Goal: Task Accomplishment & Management: Manage account settings

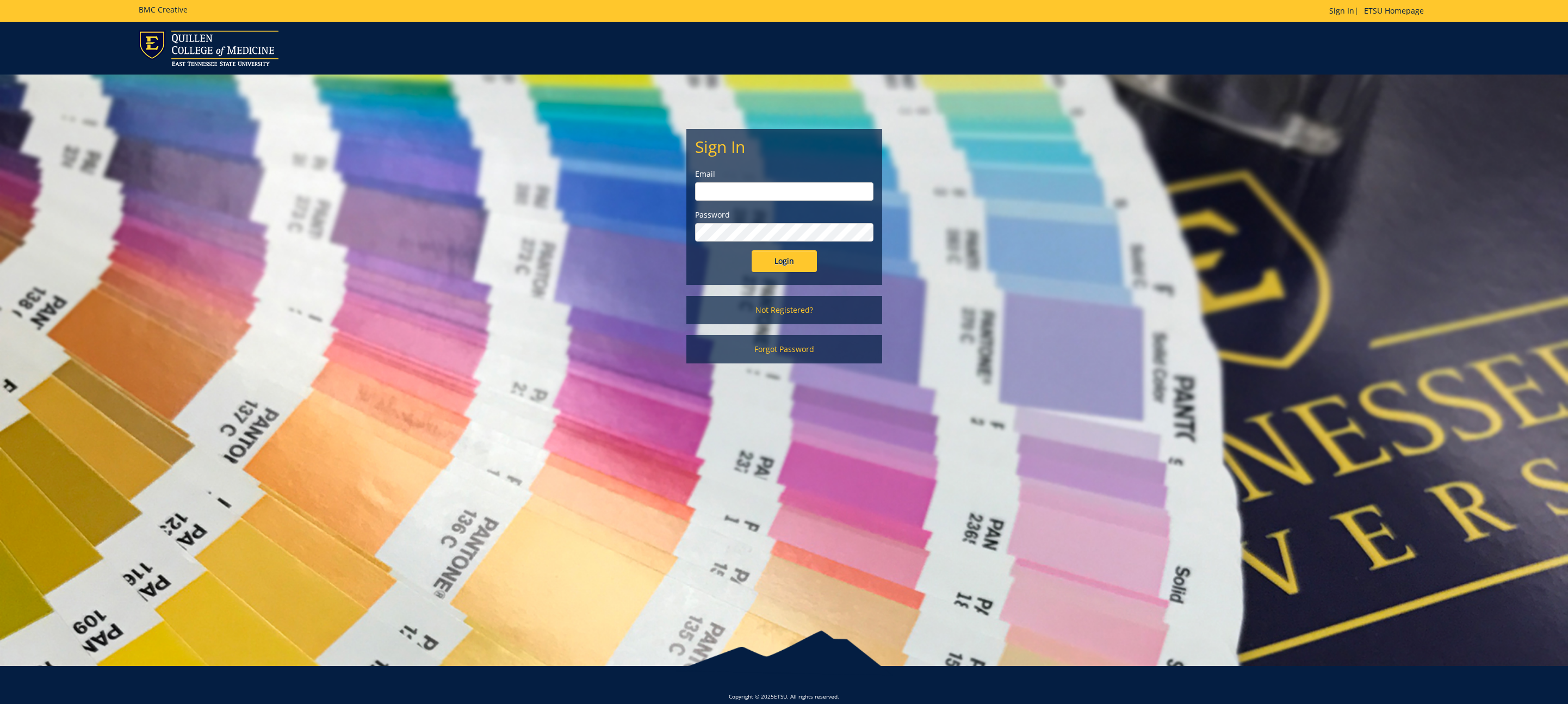
click at [747, 188] on input "email" at bounding box center [784, 191] width 178 height 18
type input "[EMAIL_ADDRESS][DOMAIN_NAME]"
click at [695, 242] on div at bounding box center [695, 242] width 0 height 0
click at [782, 347] on link "Forgot Password" at bounding box center [785, 349] width 196 height 28
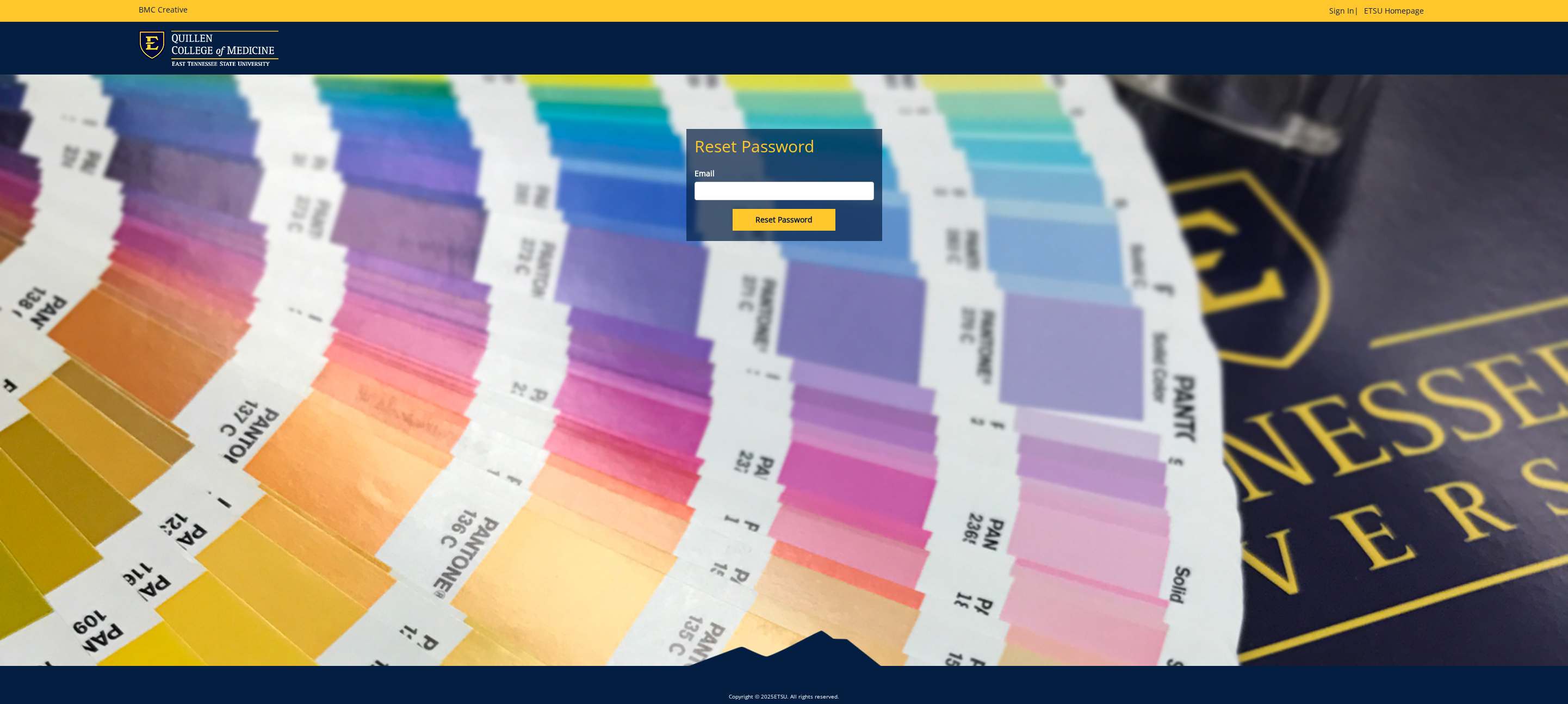
click at [757, 186] on input "Email" at bounding box center [784, 191] width 180 height 18
type input "[EMAIL_ADDRESS][DOMAIN_NAME]"
click at [781, 217] on input "Reset Password" at bounding box center [784, 220] width 103 height 22
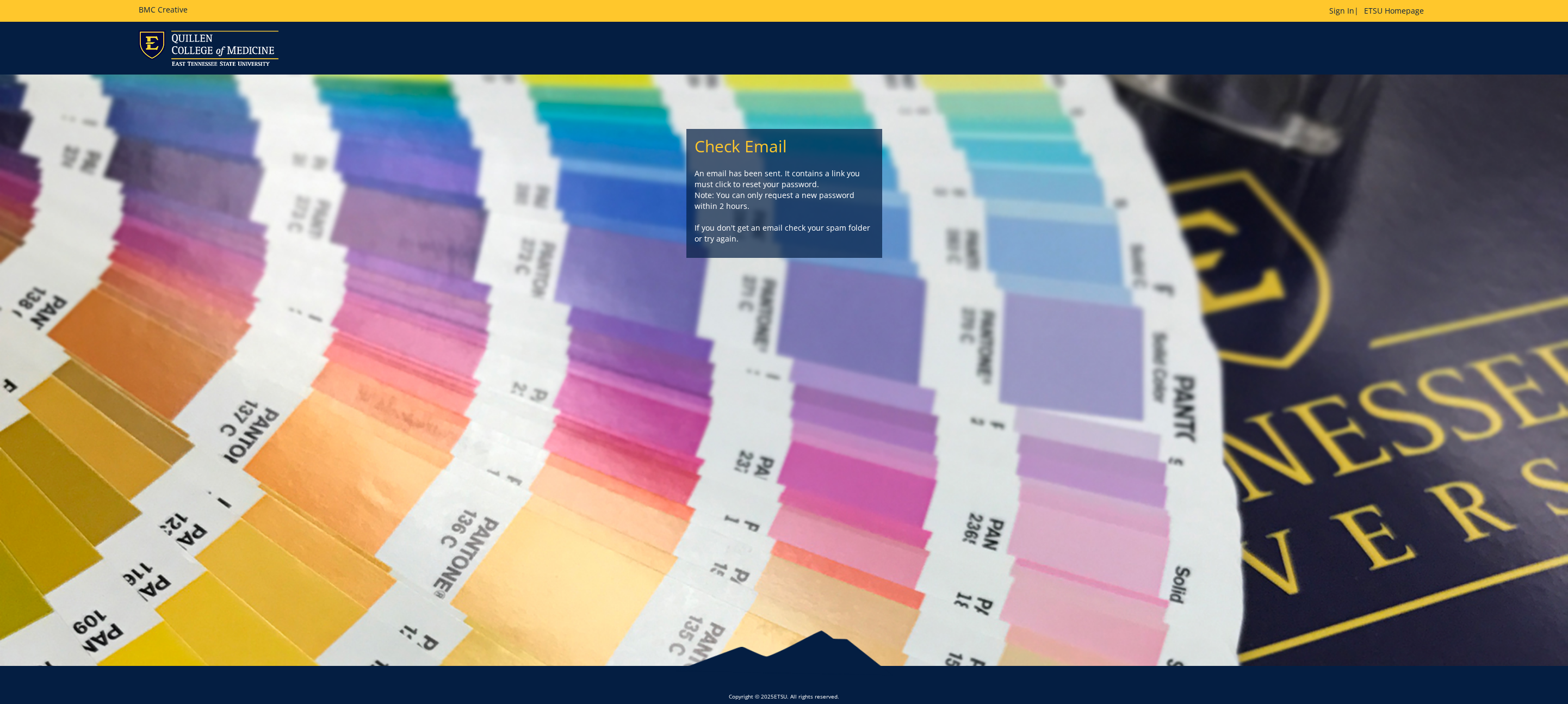
click at [769, 236] on p "An email has been sent. It contains a link you must click to reset your passwor…" at bounding box center [784, 206] width 180 height 76
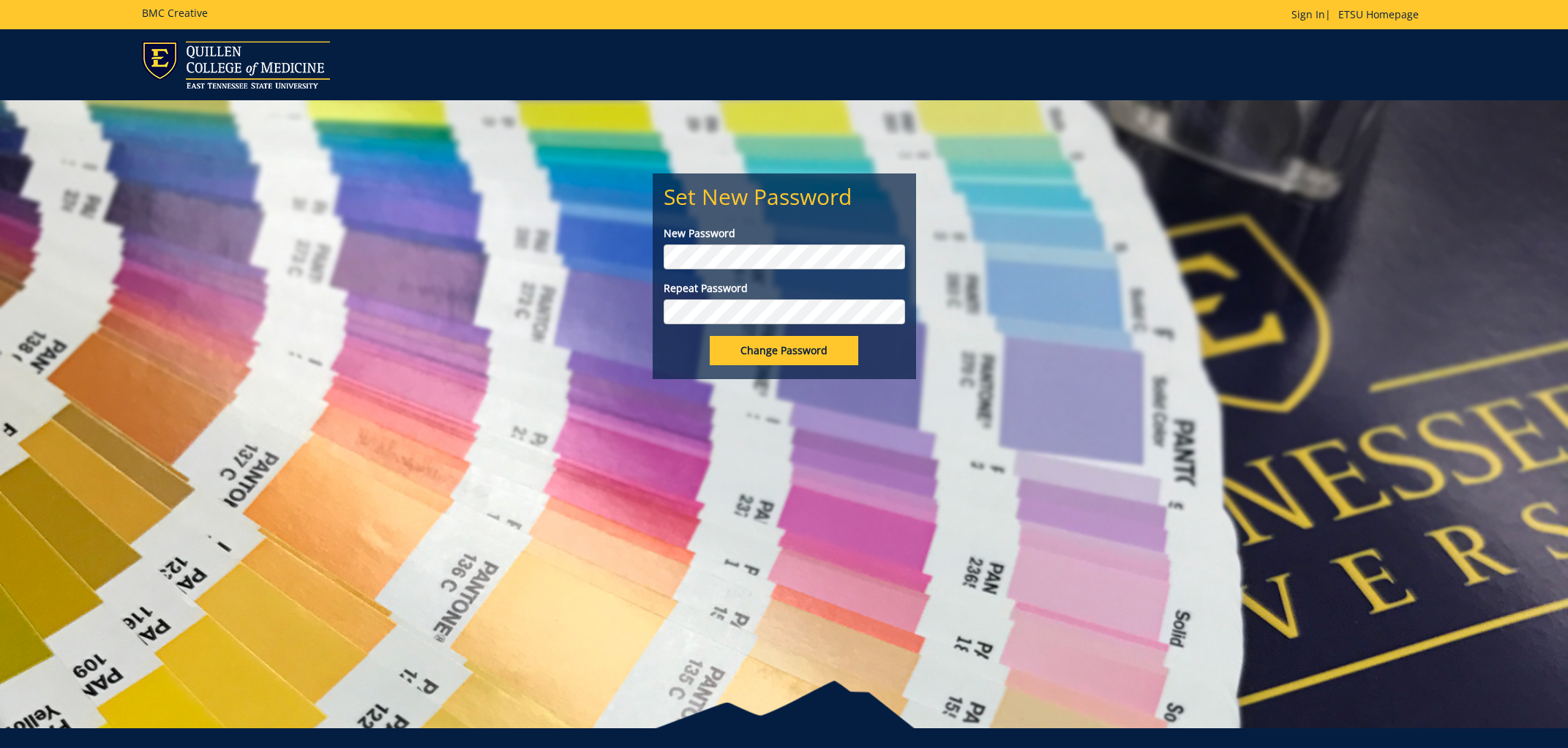
click at [710, 336] on input "Change Password" at bounding box center [784, 351] width 148 height 29
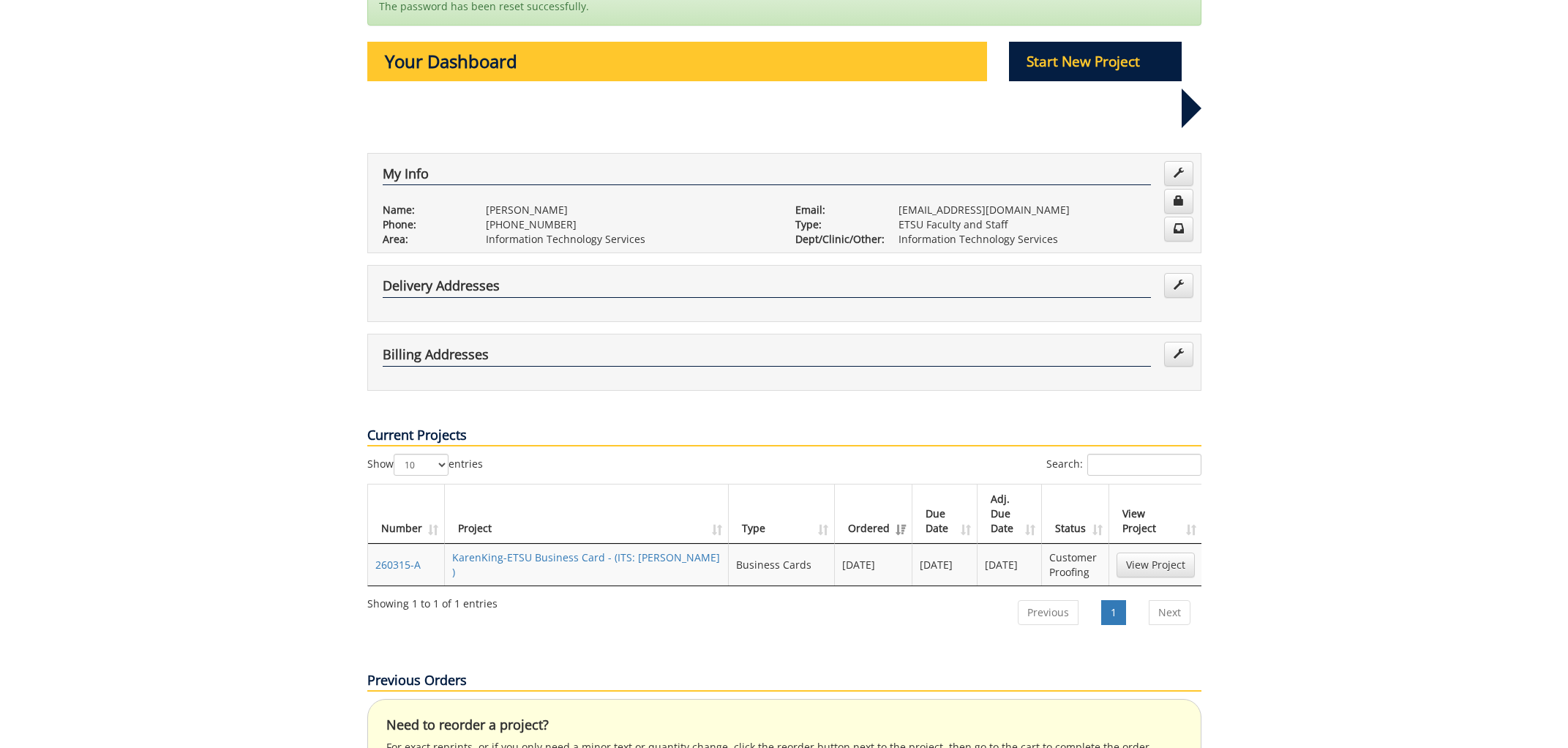
scroll to position [193, 0]
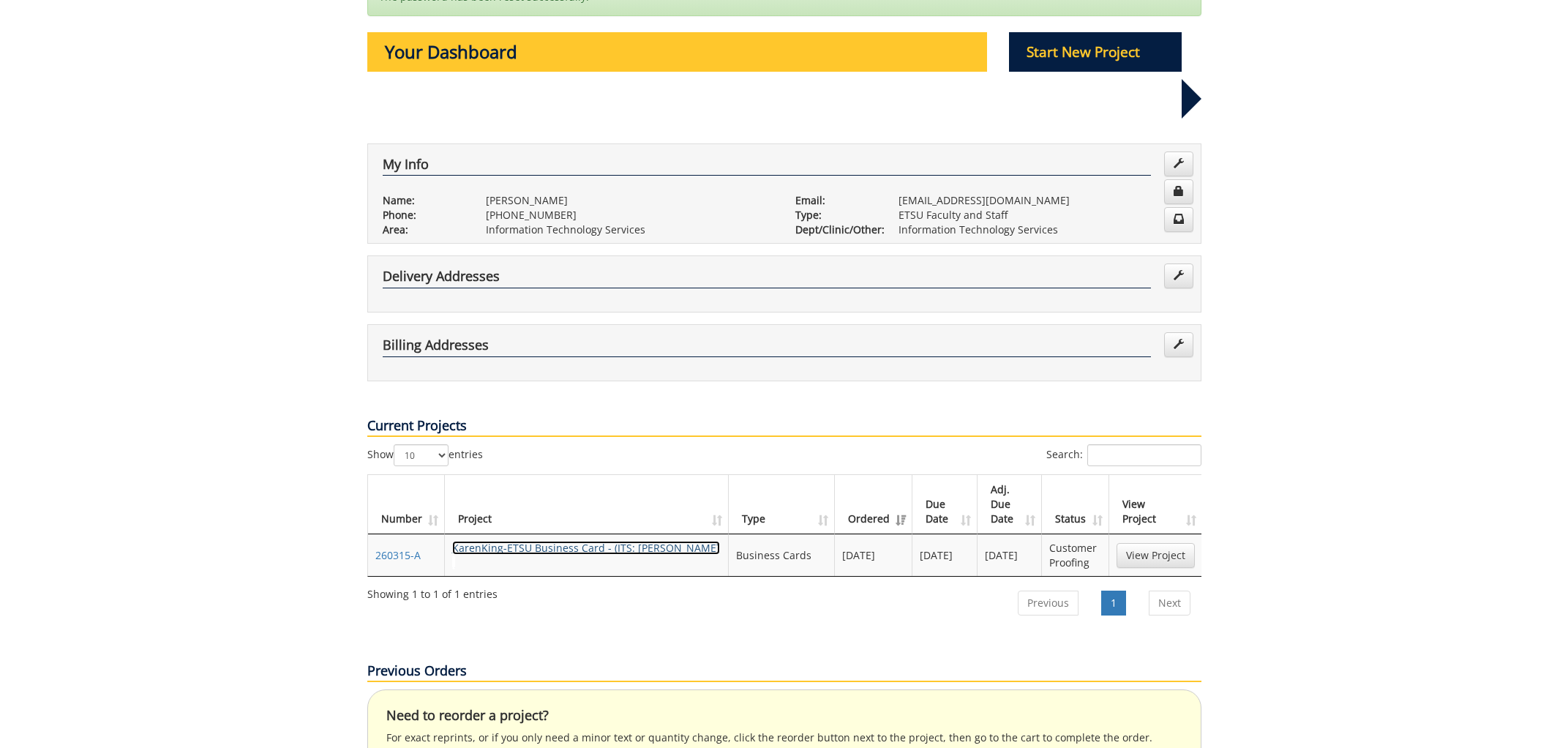
click at [538, 541] on link "KarenKing-ETSU Business Card - (ITS: [PERSON_NAME] )" at bounding box center [585, 555] width 268 height 29
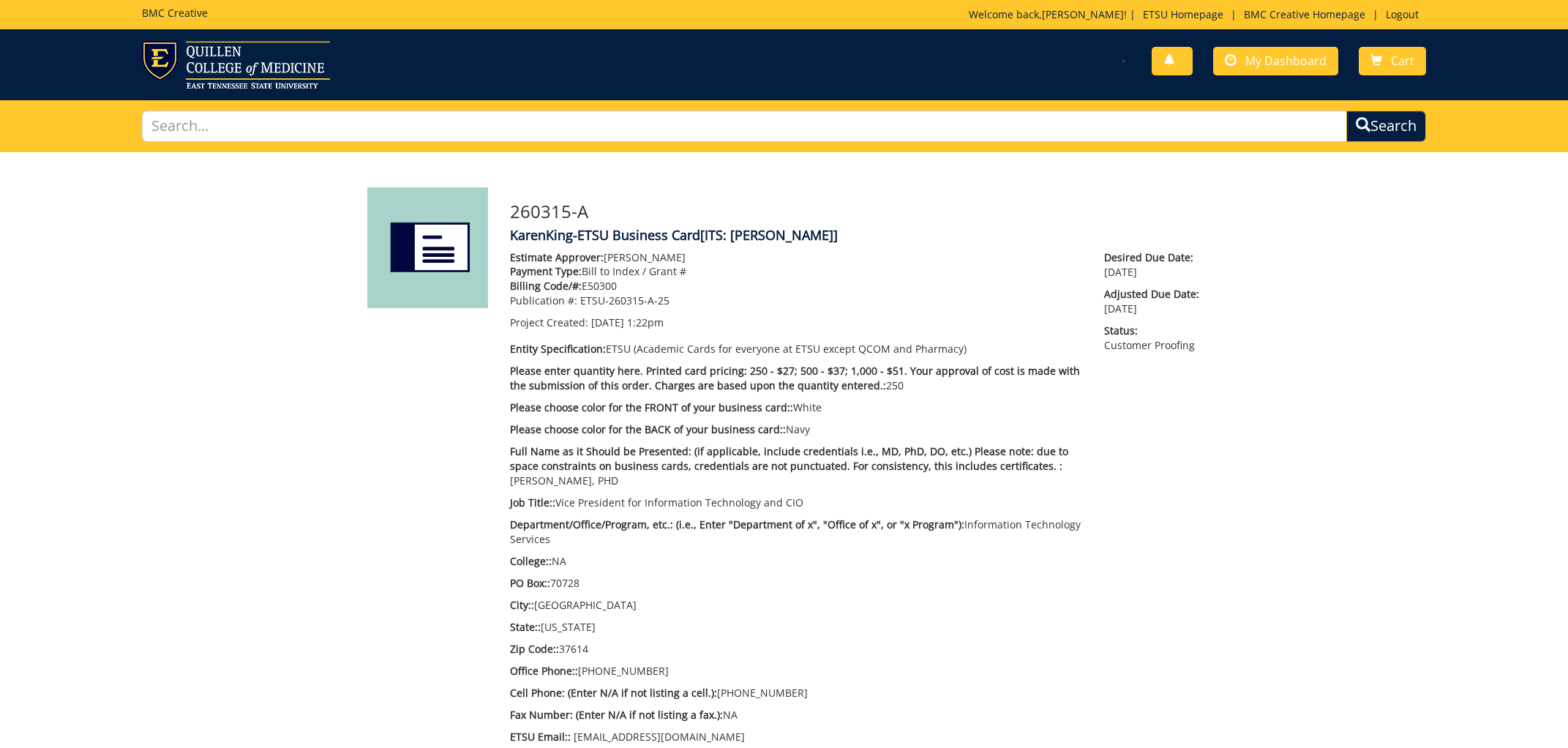
click at [429, 247] on img at bounding box center [427, 247] width 120 height 120
click at [708, 297] on p "Publication #: ETSU-260315-A-25" at bounding box center [797, 301] width 573 height 15
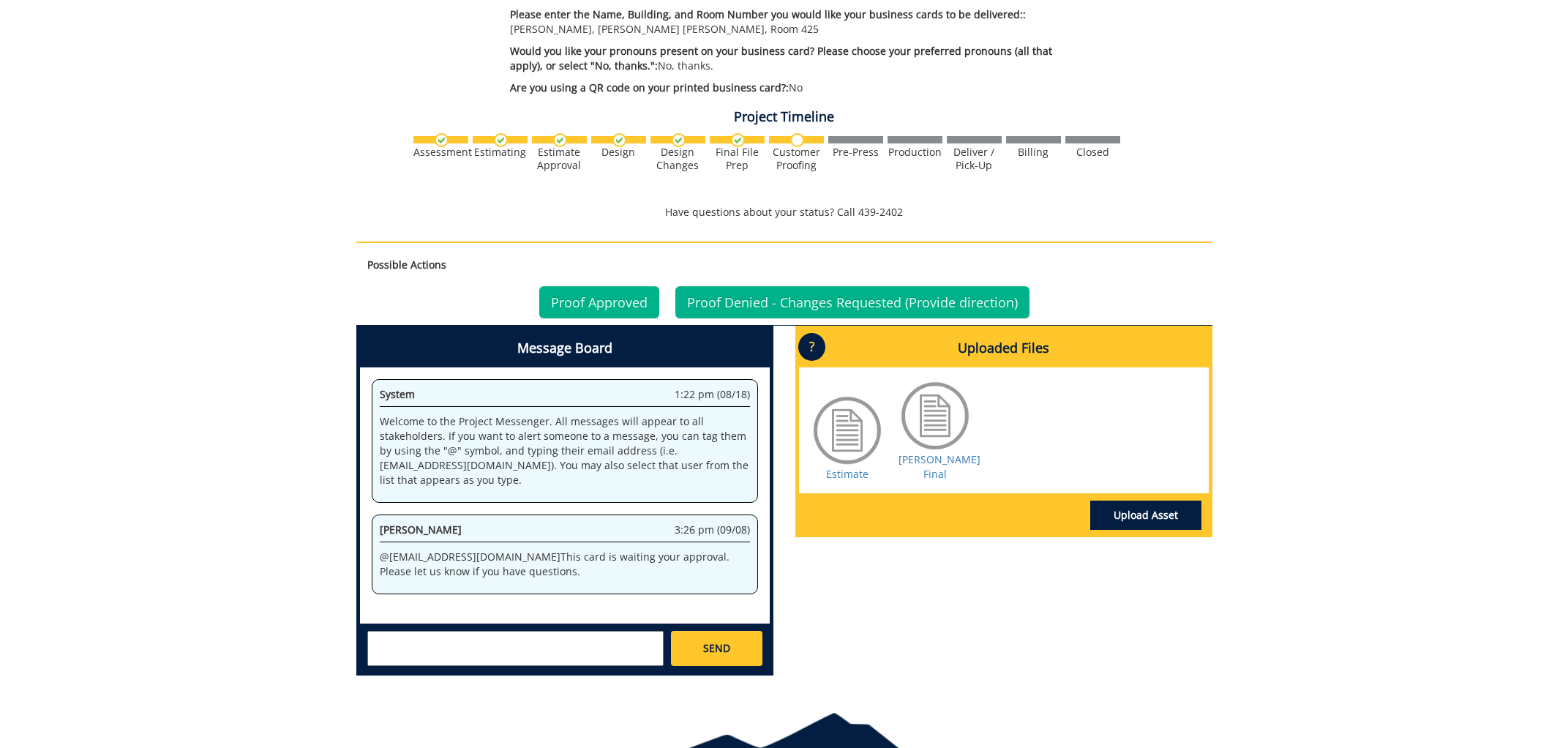
scroll to position [769, 0]
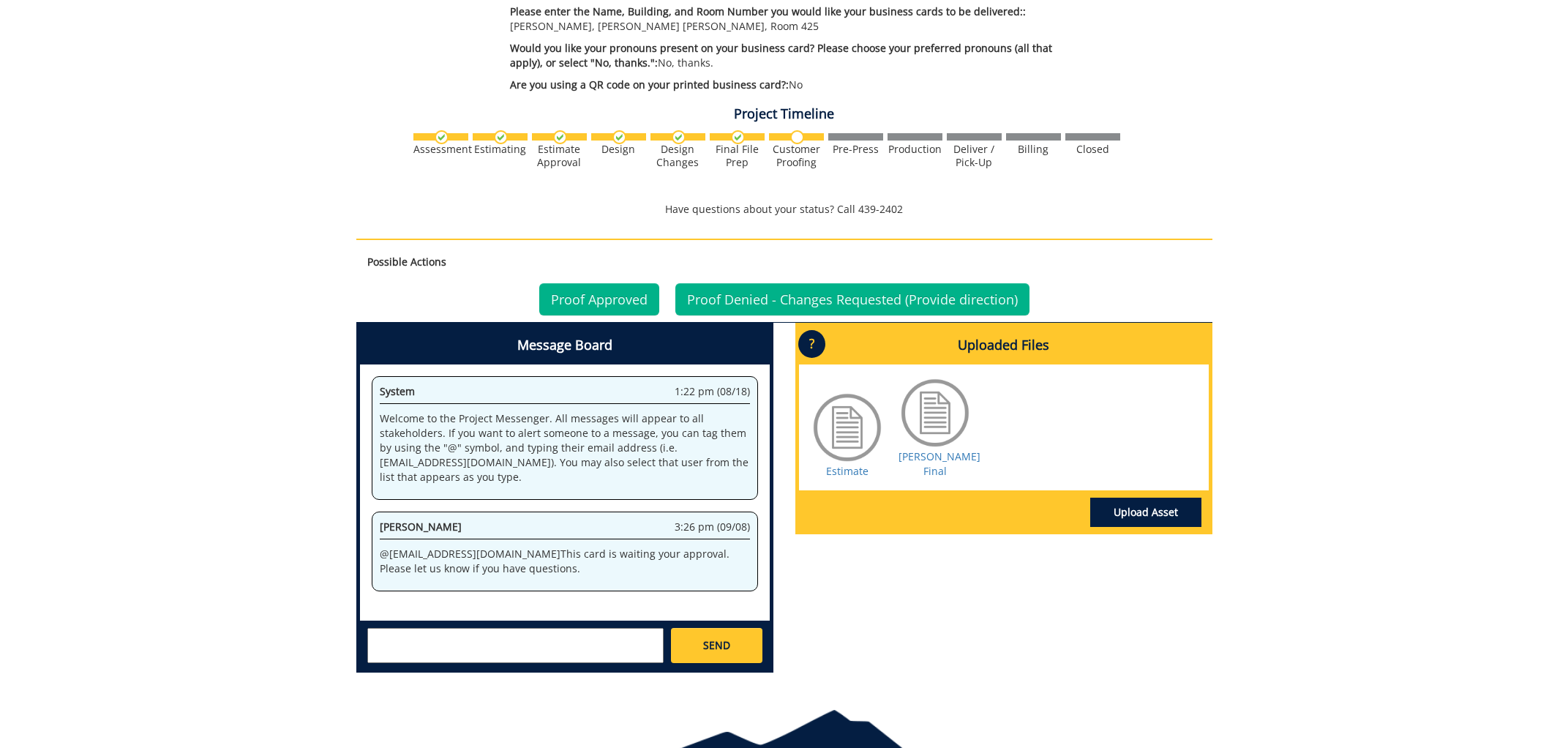
click at [938, 419] on div at bounding box center [934, 412] width 73 height 73
click at [846, 415] on div at bounding box center [847, 427] width 73 height 73
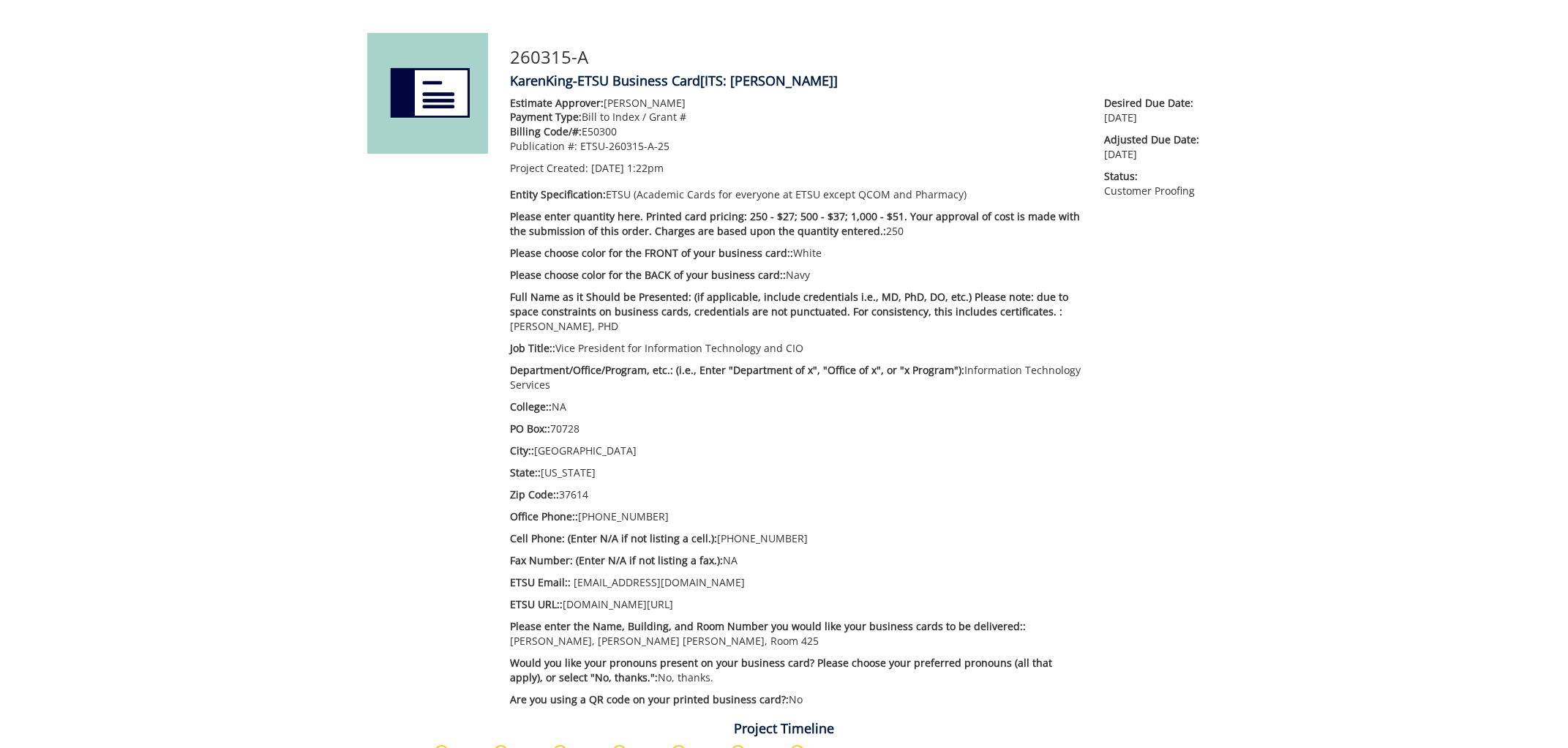
scroll to position [0, 0]
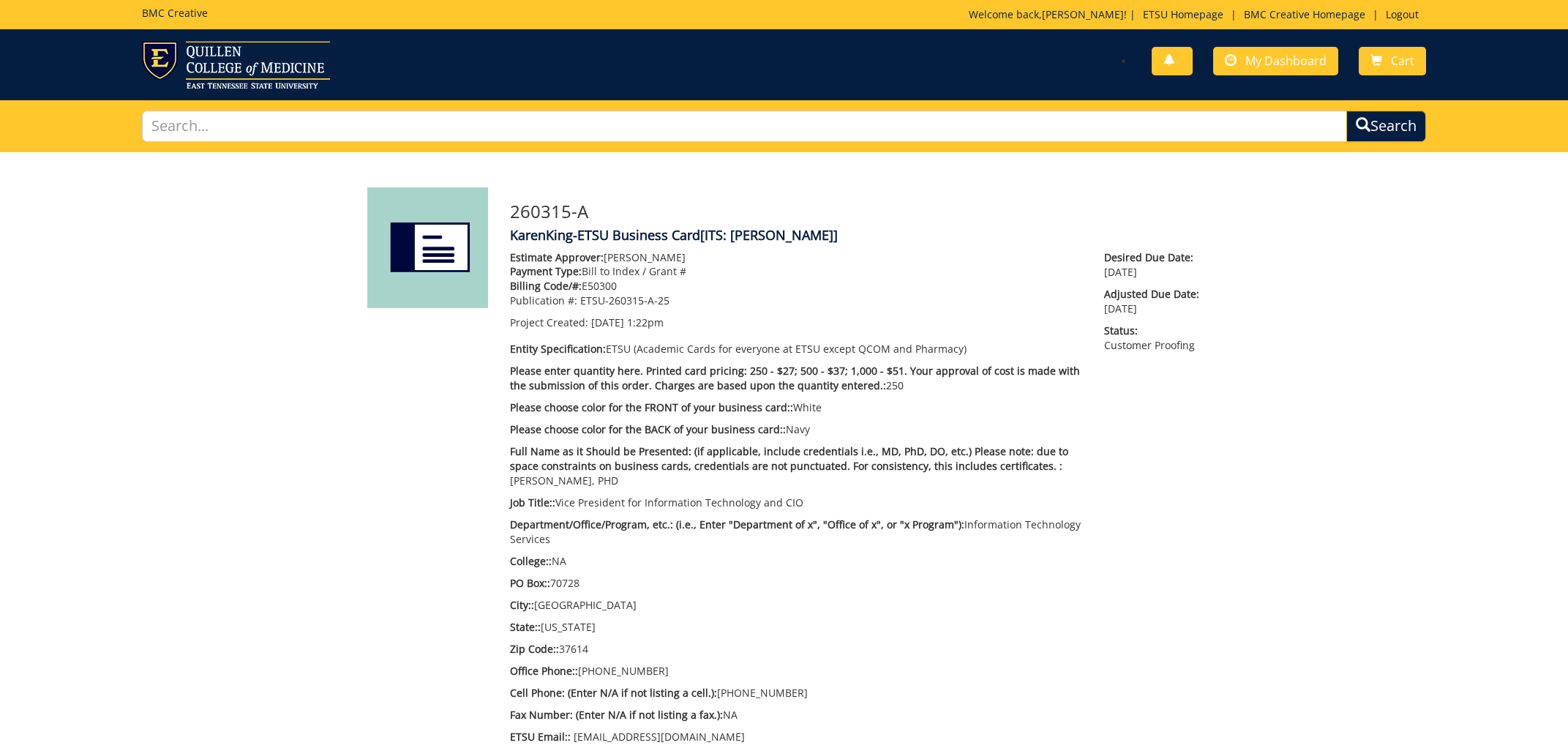
drag, startPoint x: 1263, startPoint y: 88, endPoint x: 1231, endPoint y: 105, distance: 36.2
click at [1239, 101] on div "BMC Creative Welcome back, Karen ! | ETSU Homepage | BMC Creative Homepage | Lo…" at bounding box center [784, 76] width 1568 height 152
click at [1255, 57] on span "My Dashboard" at bounding box center [1286, 61] width 81 height 16
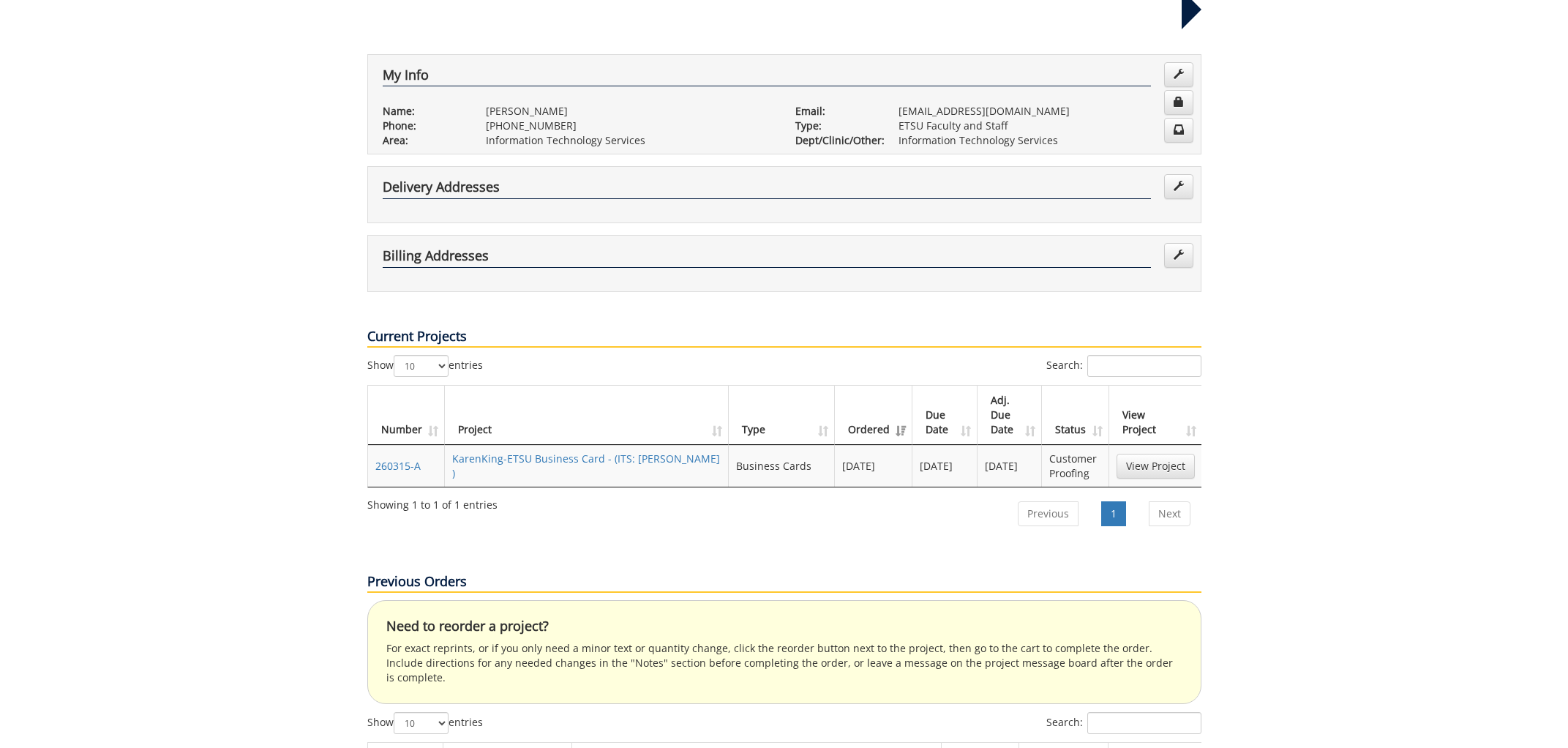
scroll to position [240, 0]
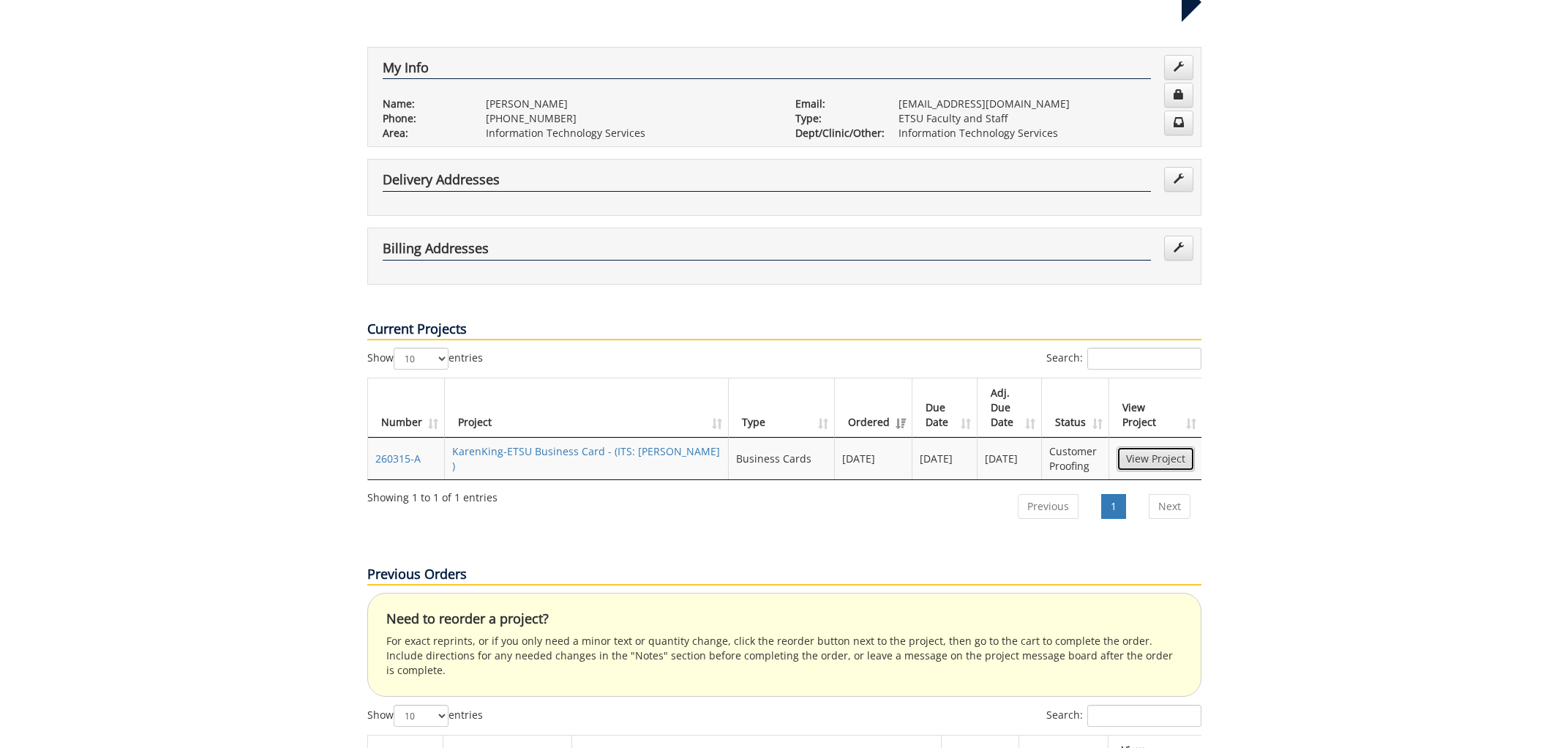
click at [1154, 447] on link "View Project" at bounding box center [1156, 459] width 79 height 25
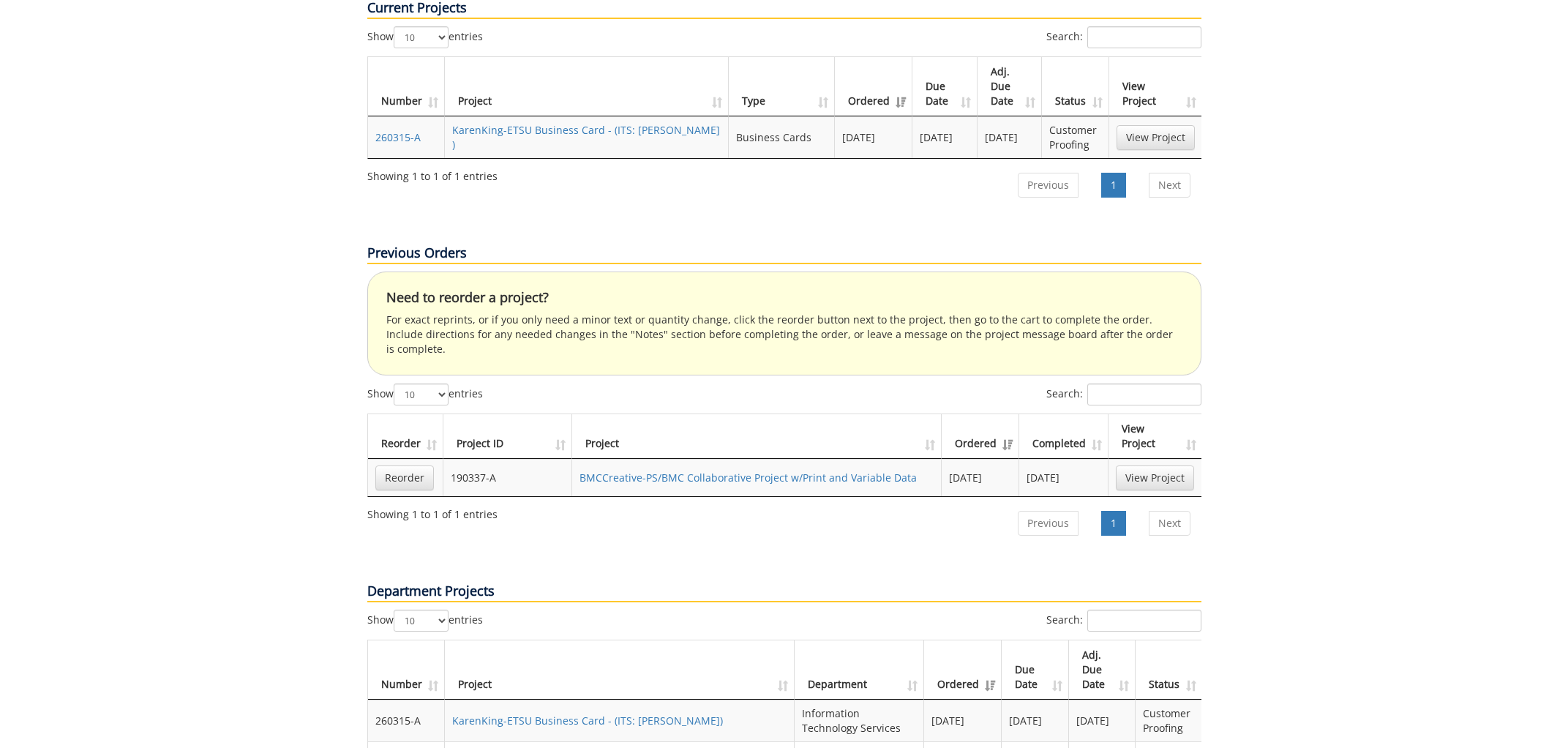
scroll to position [600, 0]
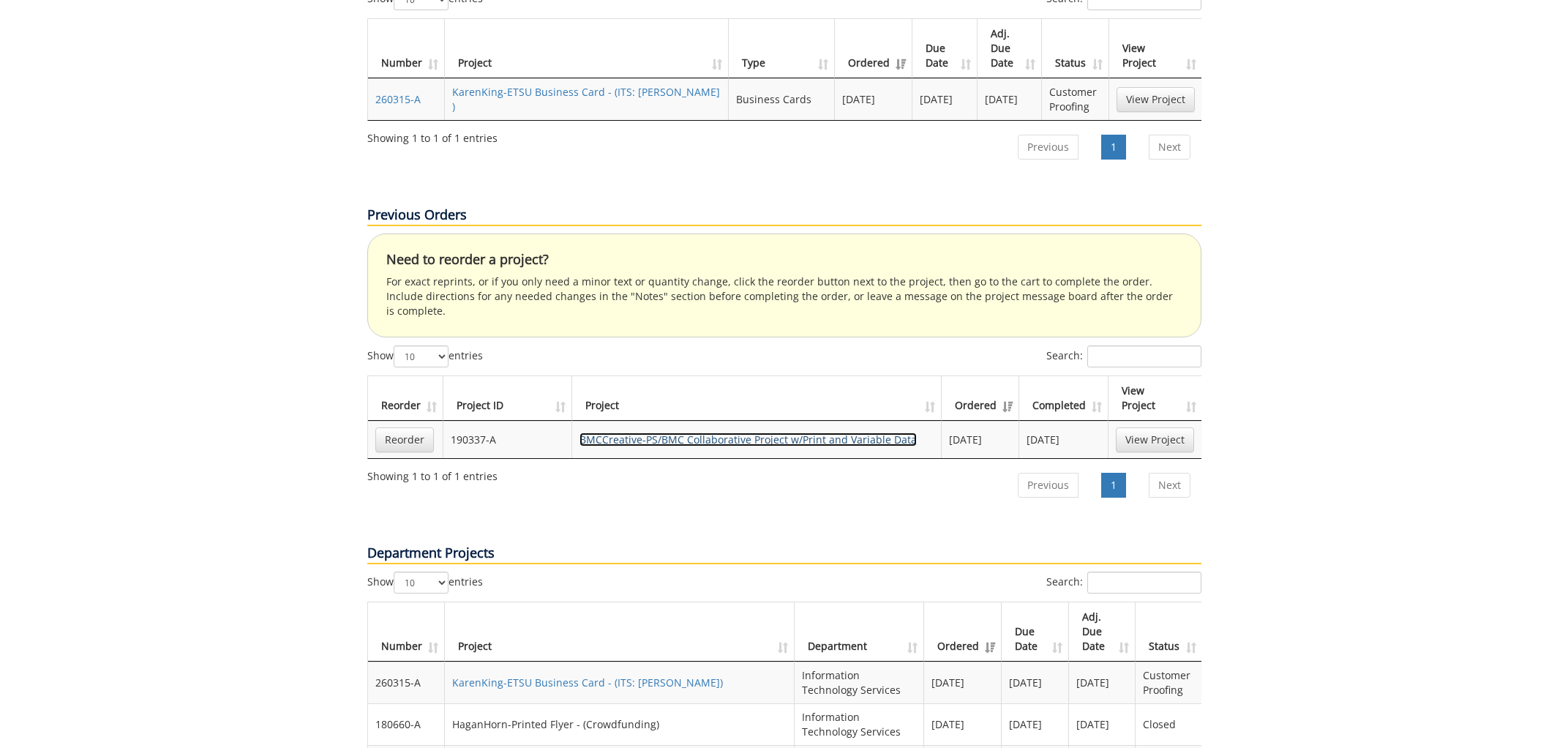
click at [679, 433] on link "BMCCreative-PS/BMC Collaborative Project w/Print and Variable Data" at bounding box center [748, 439] width 337 height 14
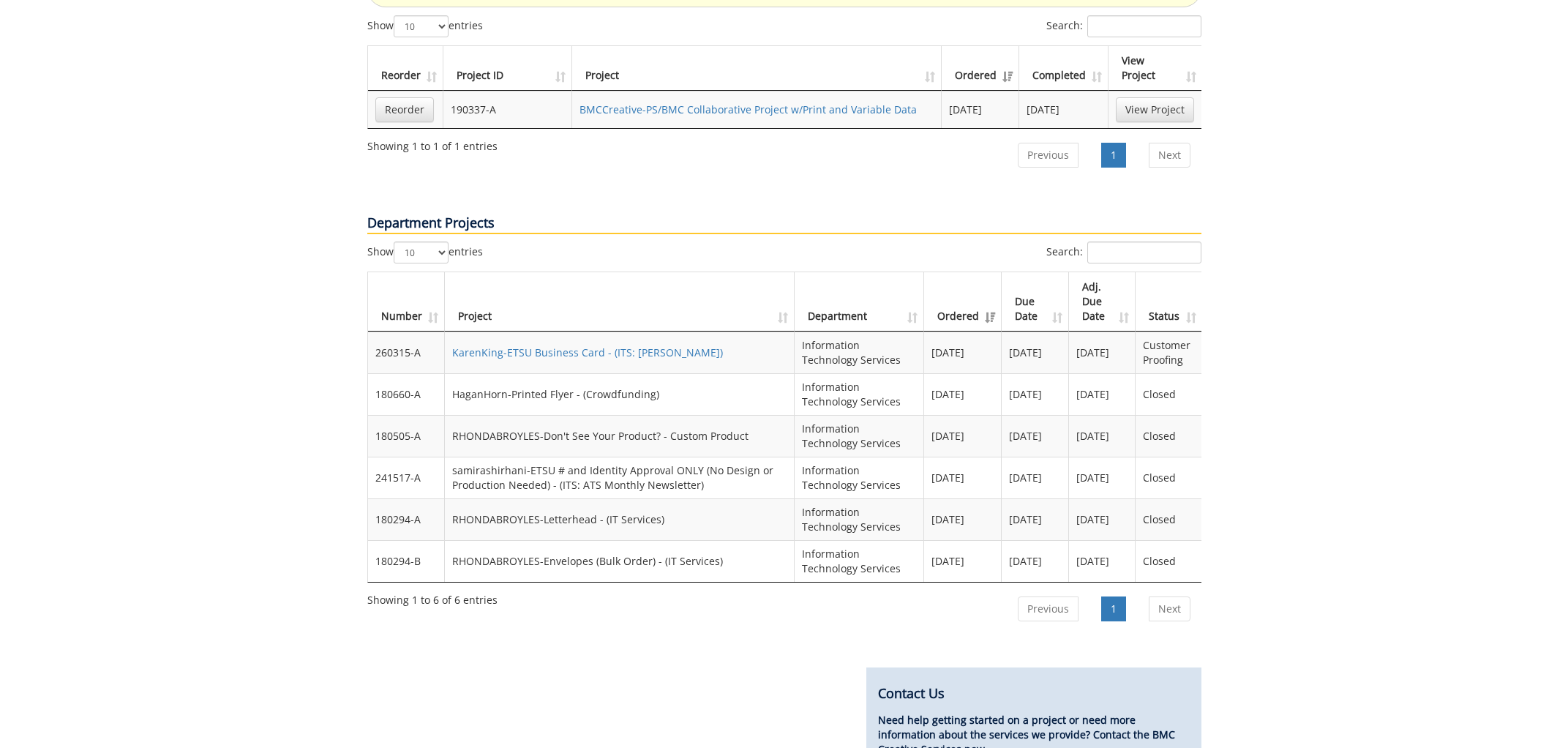
scroll to position [932, 0]
click at [542, 342] on link "KarenKing-ETSU Business Card - (ITS: [PERSON_NAME])" at bounding box center [587, 349] width 271 height 14
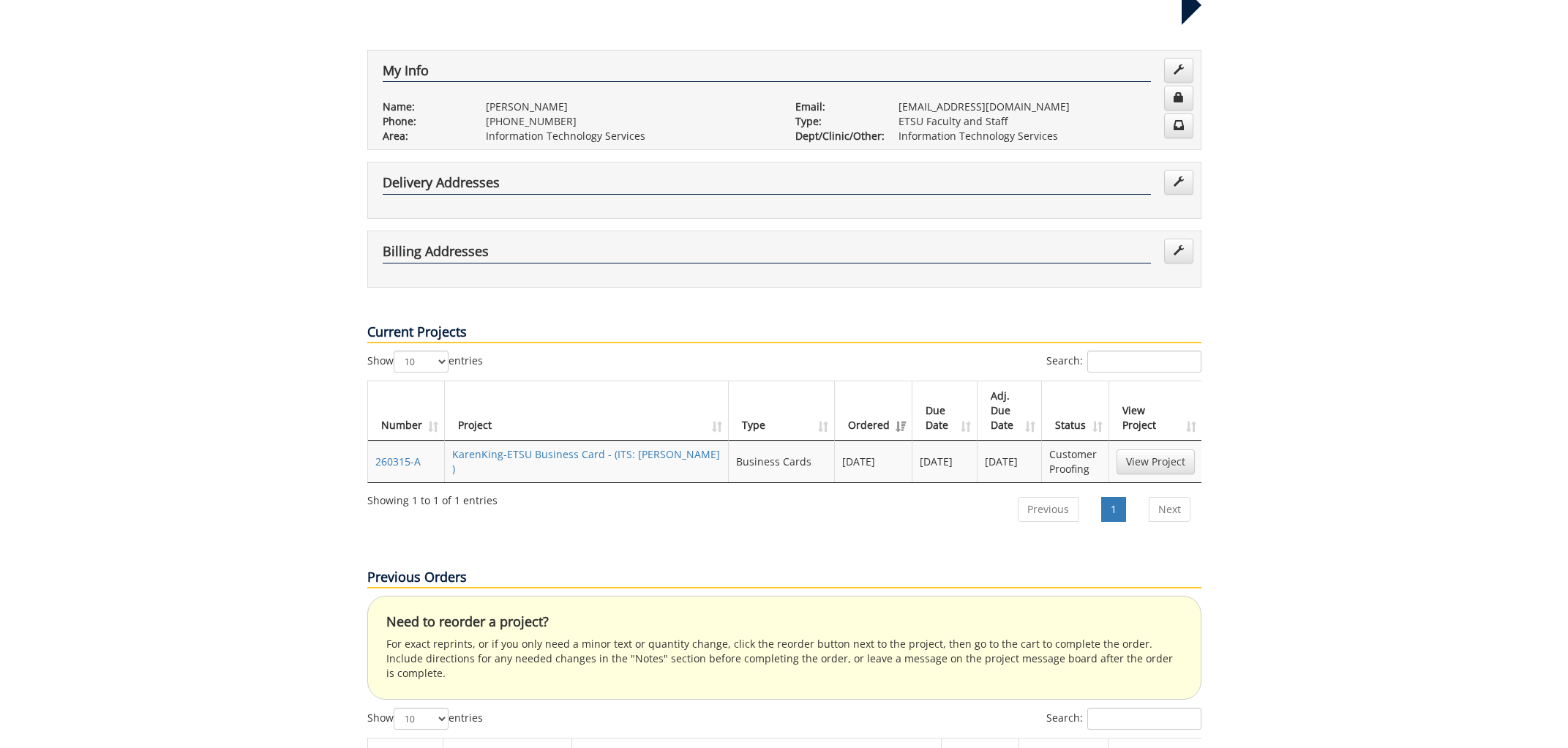
scroll to position [223, 0]
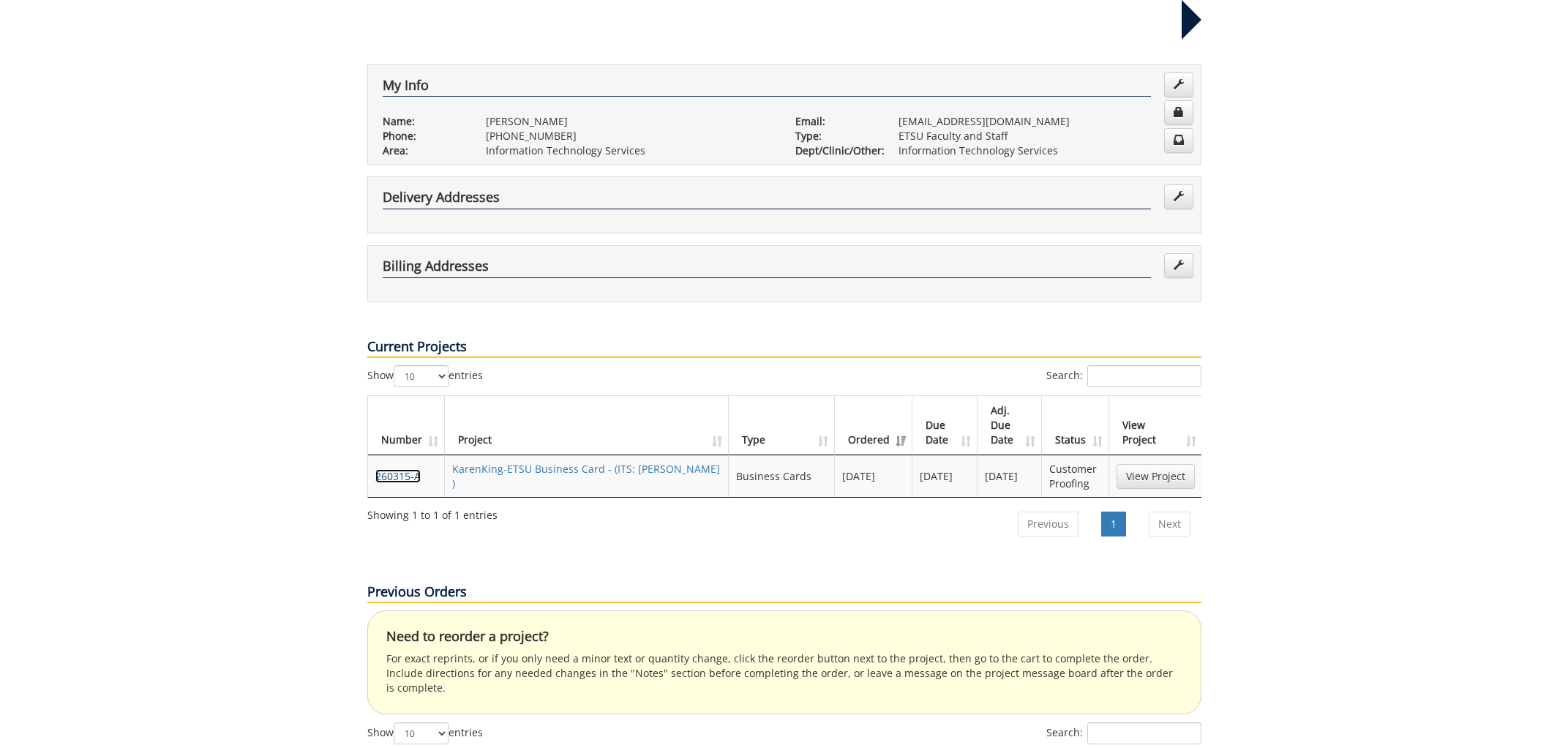
click at [390, 469] on link "260315-A" at bounding box center [397, 476] width 45 height 14
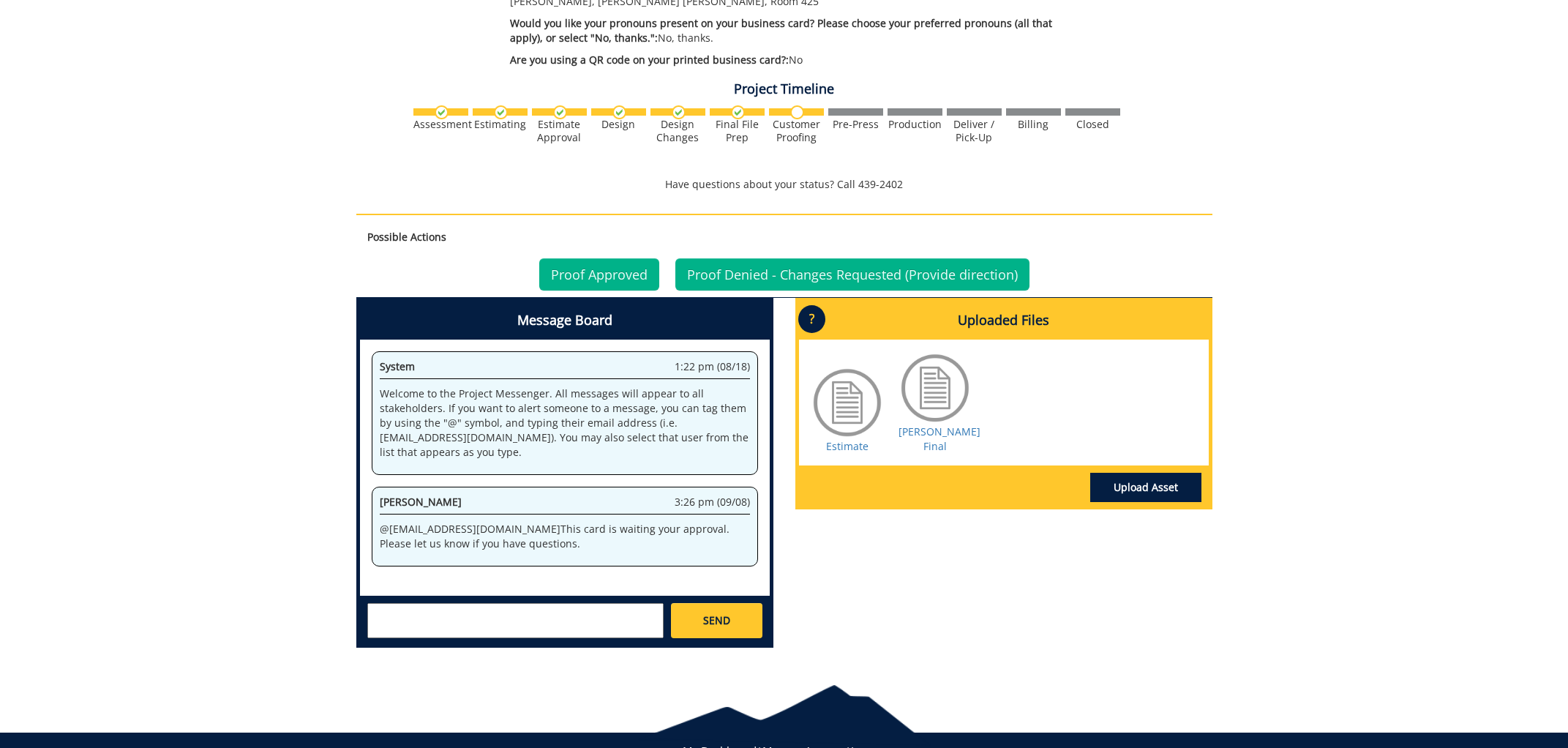
scroll to position [848, 0]
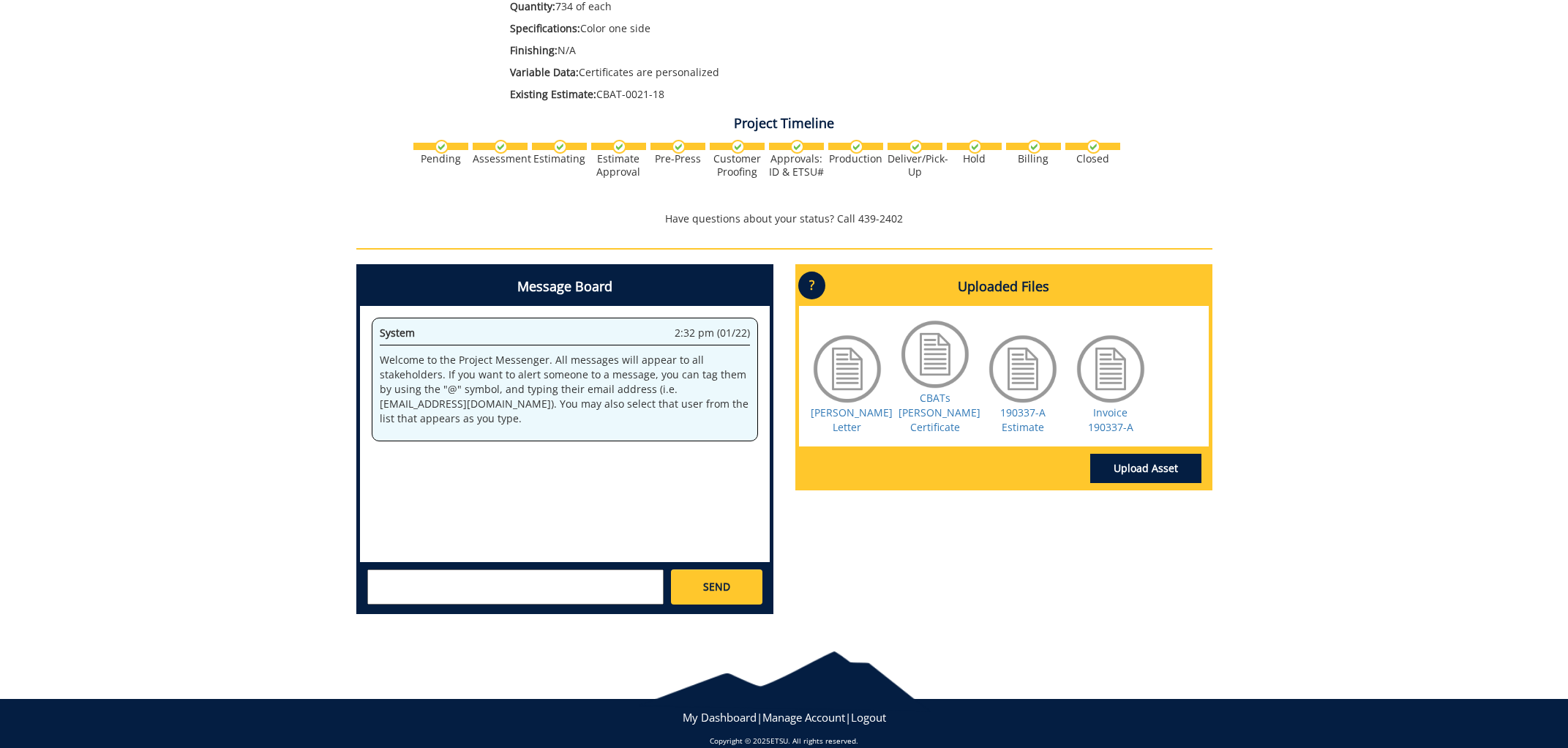
scroll to position [406, 0]
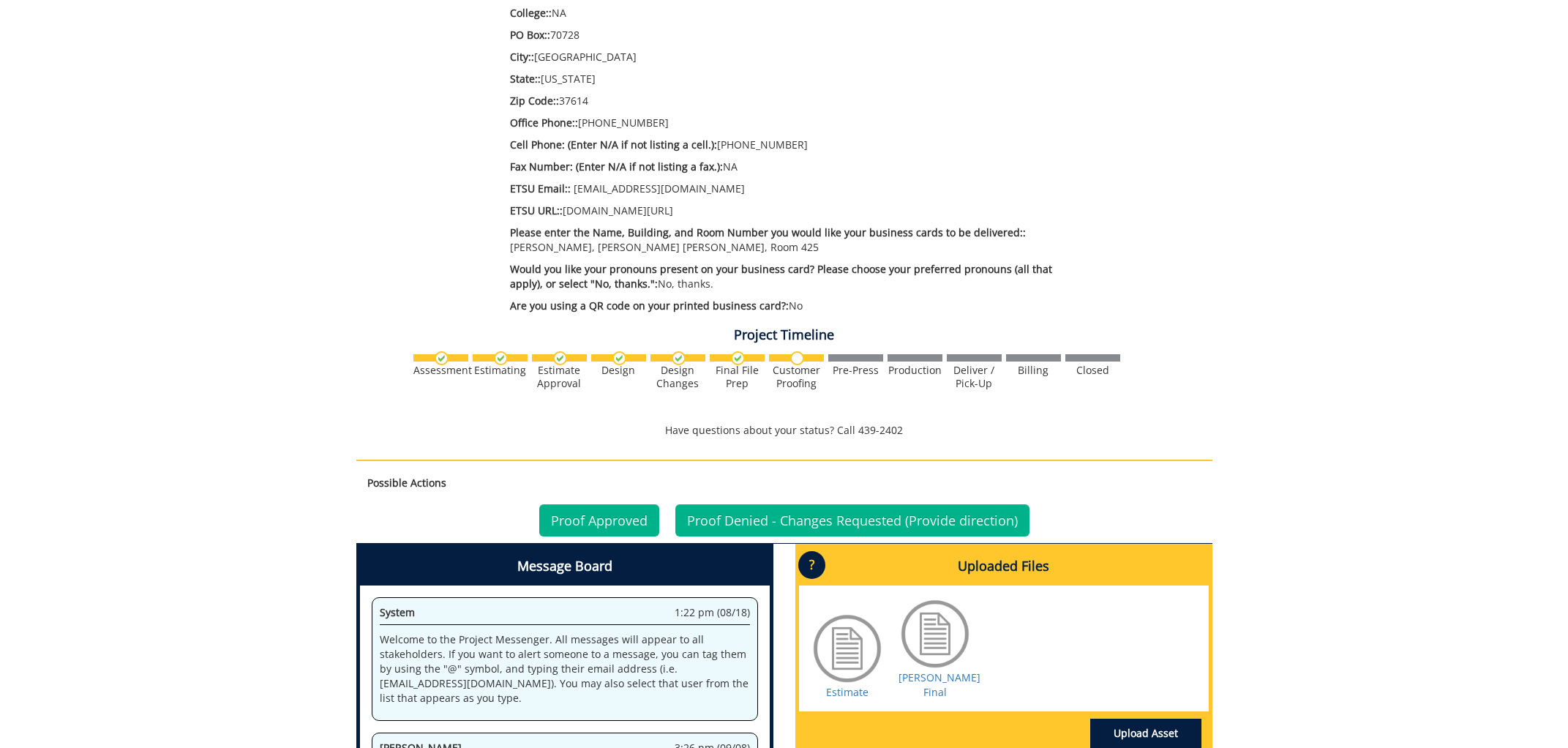
scroll to position [575, 0]
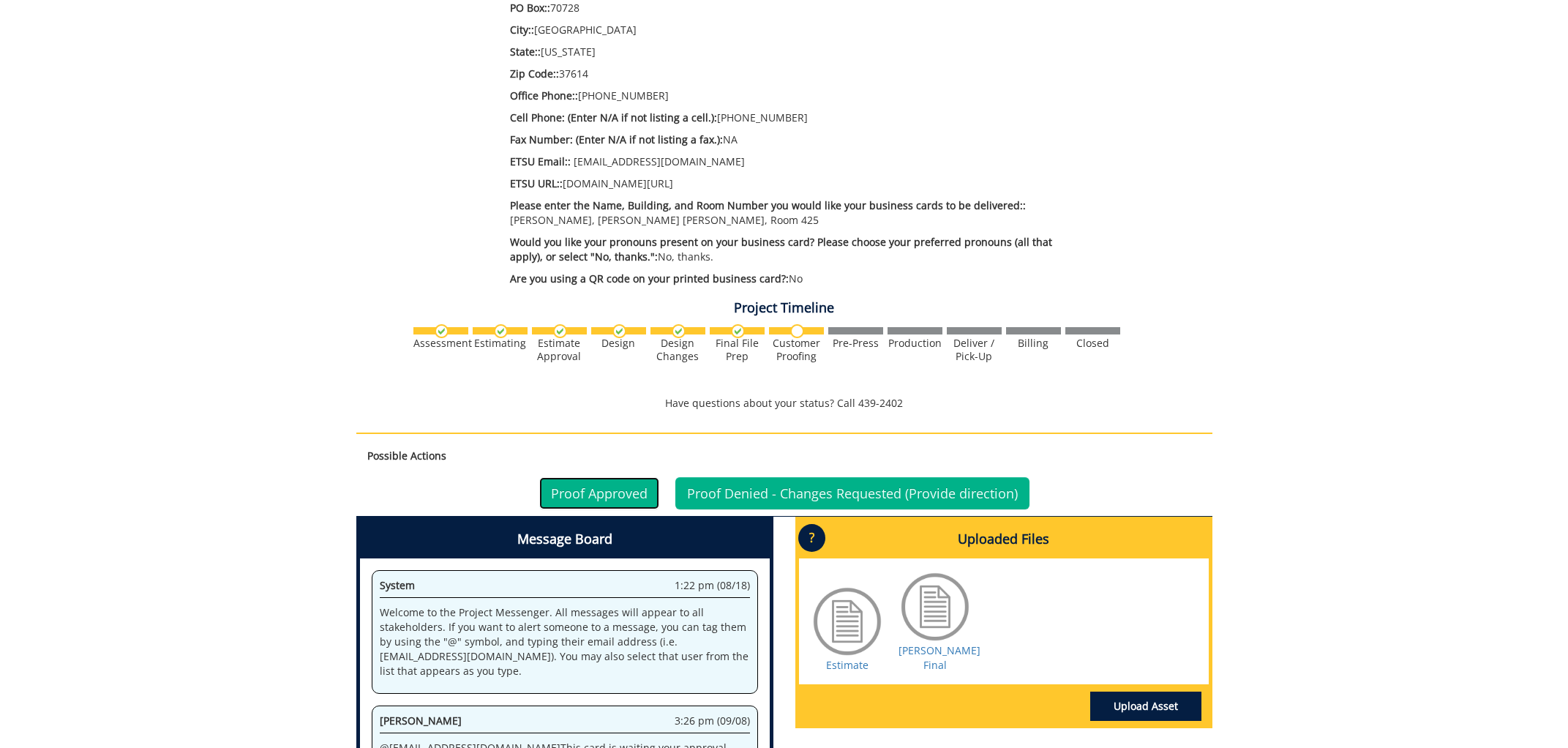
click at [619, 487] on link "Proof Approved" at bounding box center [599, 493] width 120 height 32
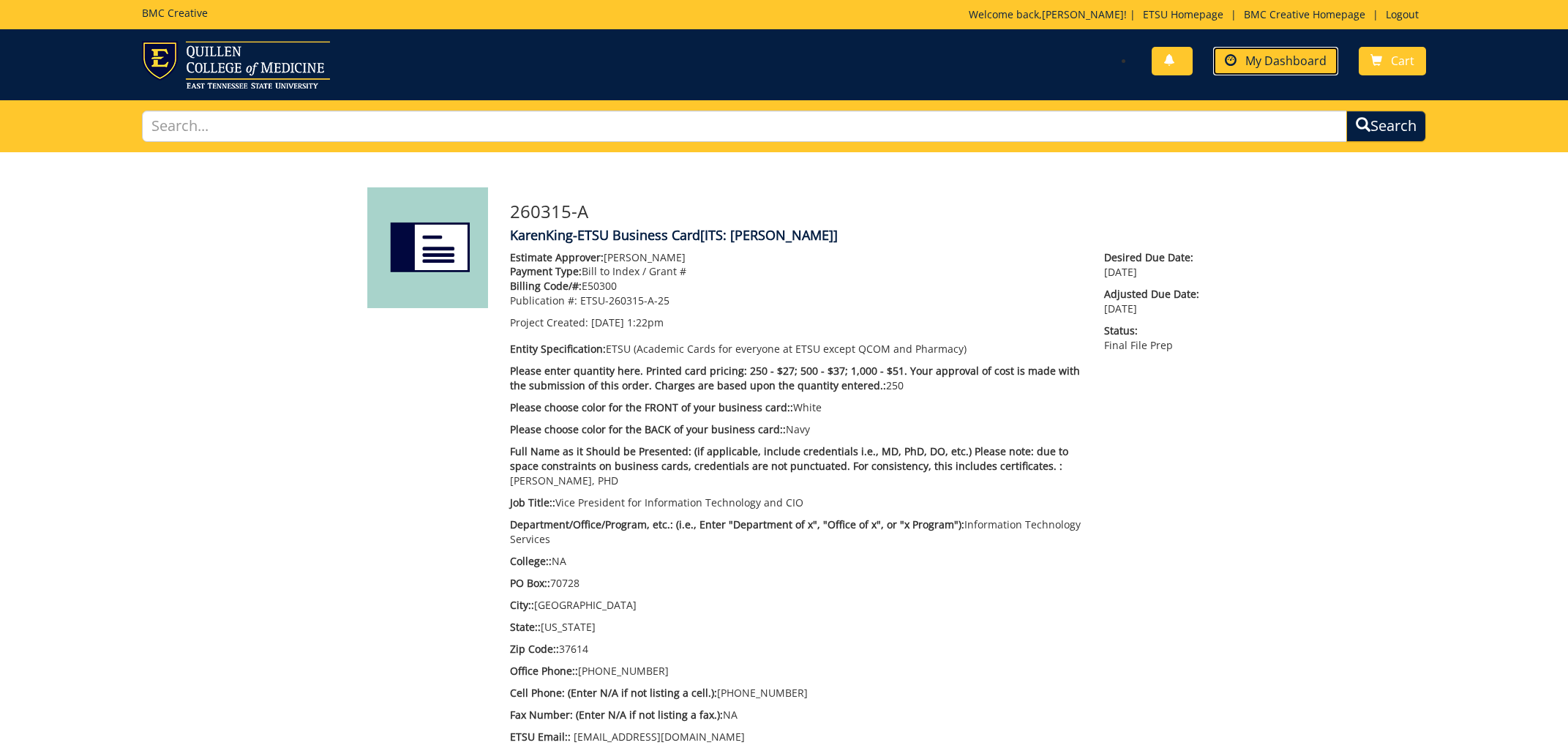
click at [1273, 58] on span "My Dashboard" at bounding box center [1286, 61] width 81 height 16
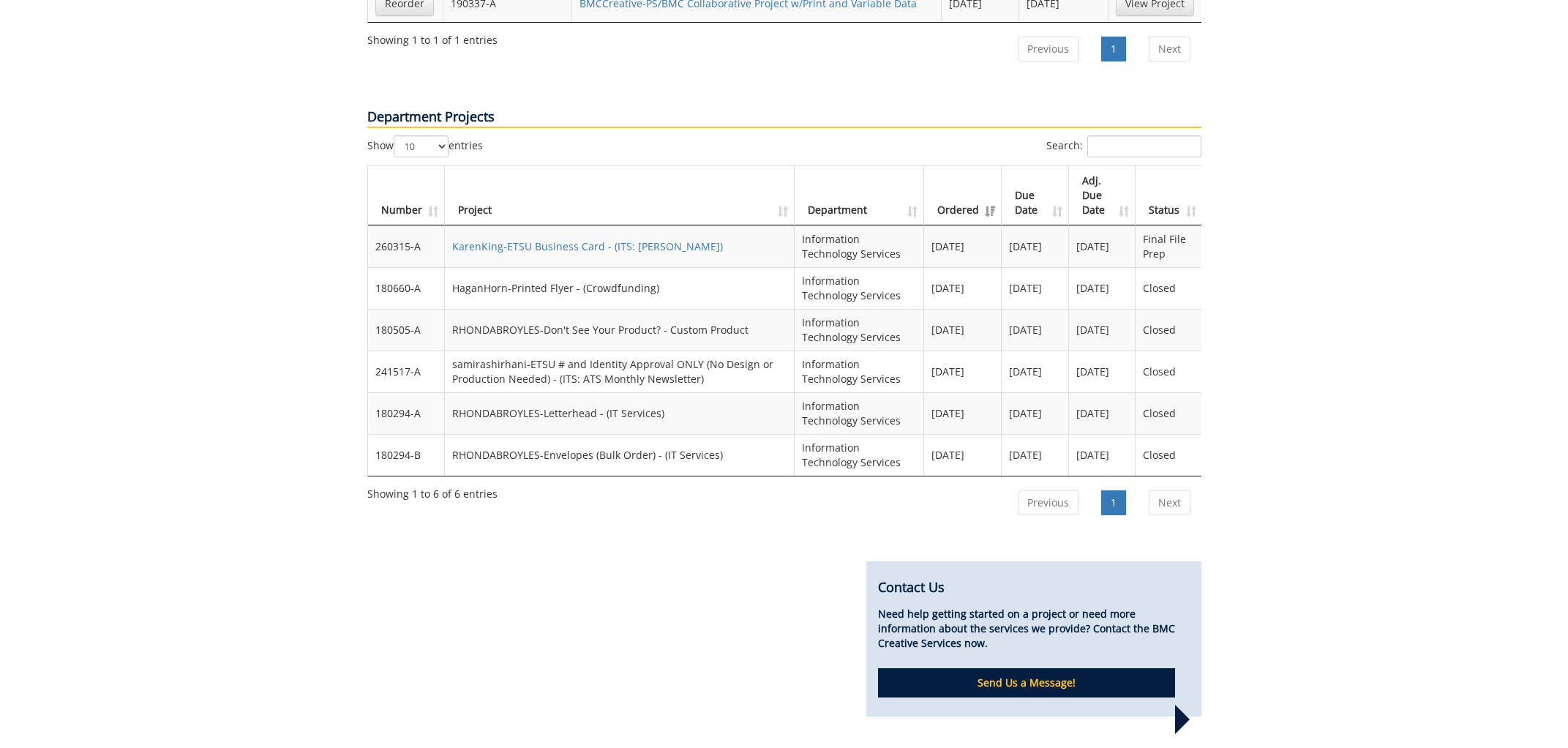
scroll to position [1055, 0]
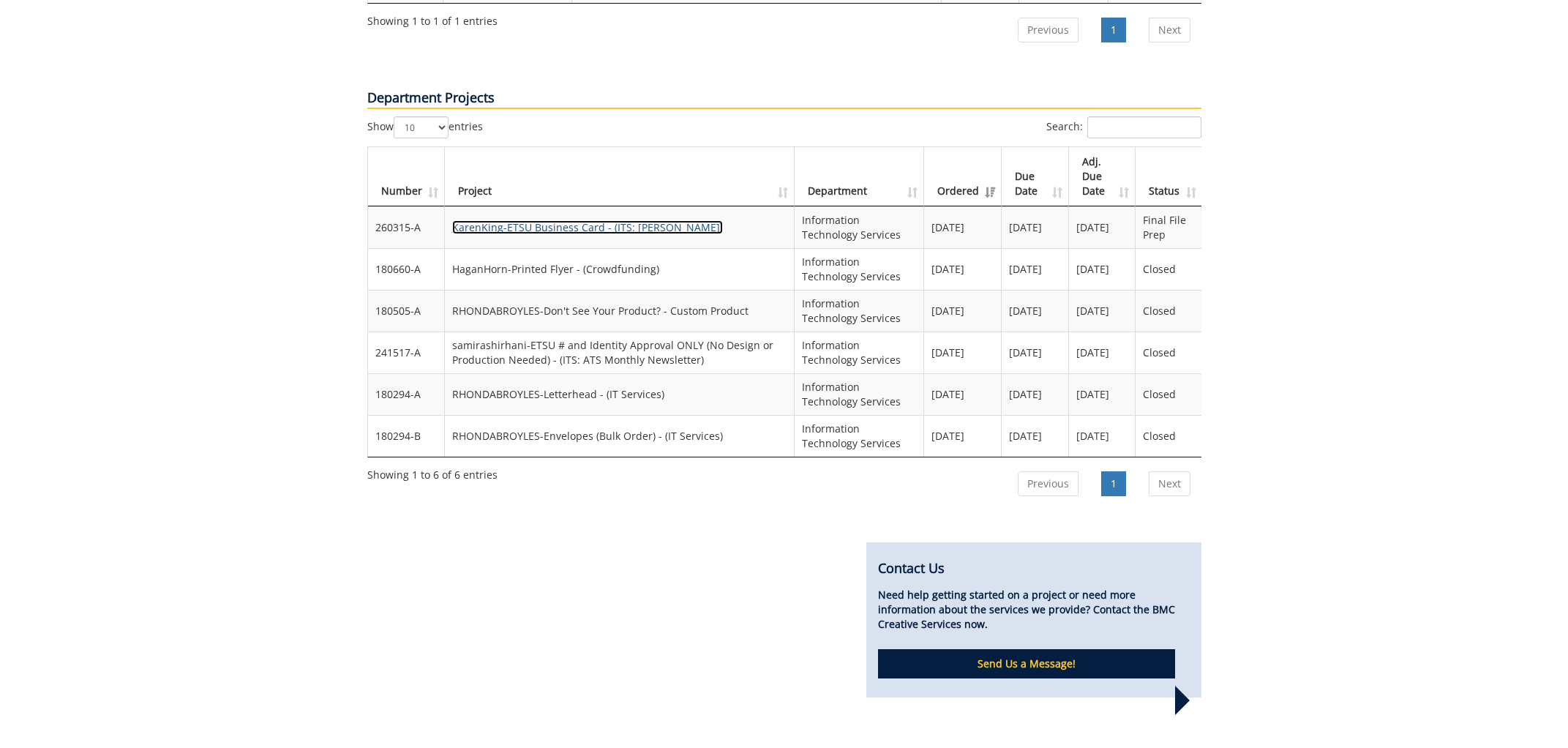
click at [571, 220] on link "KarenKing-ETSU Business Card - (ITS: King BC)" at bounding box center [587, 227] width 271 height 14
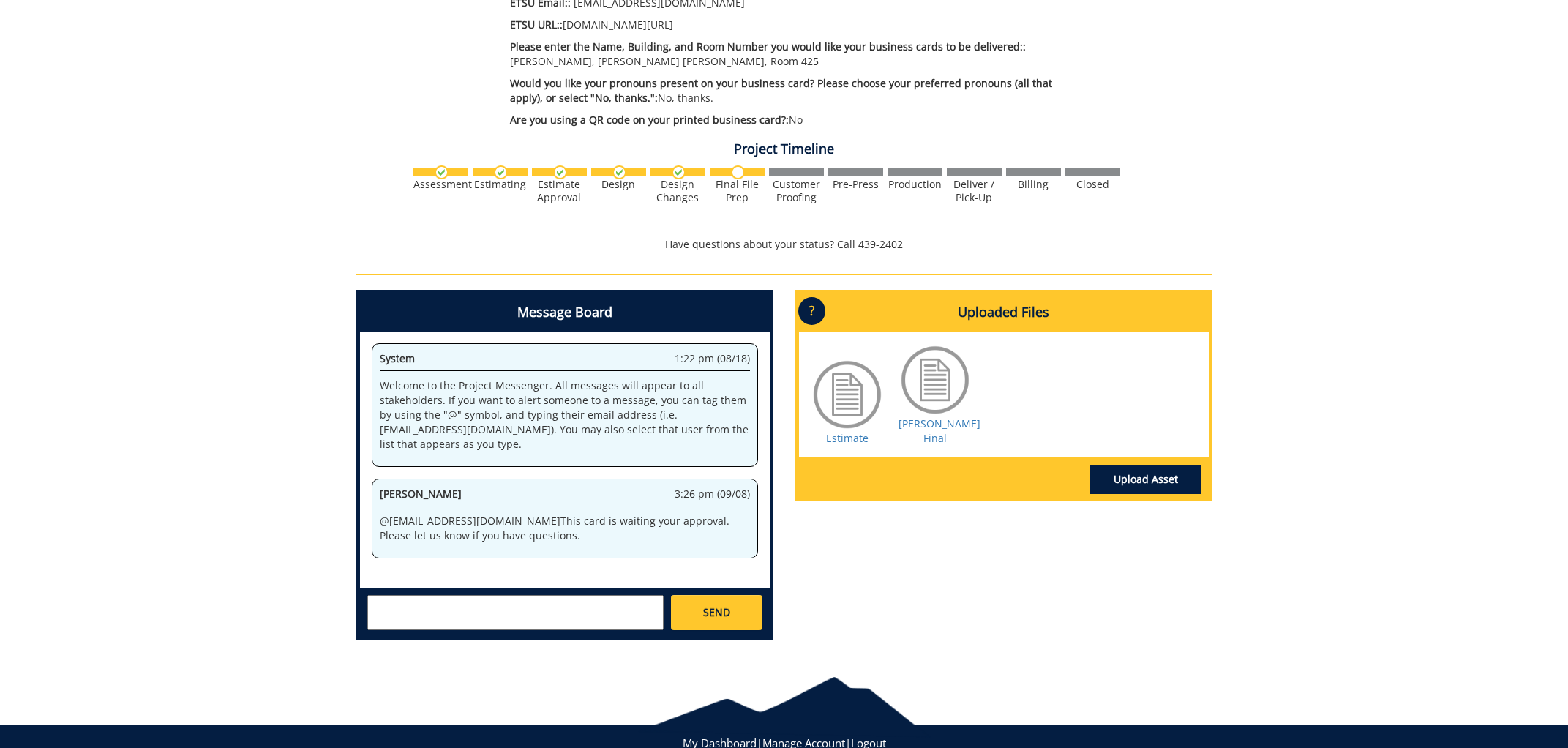
scroll to position [780, 0]
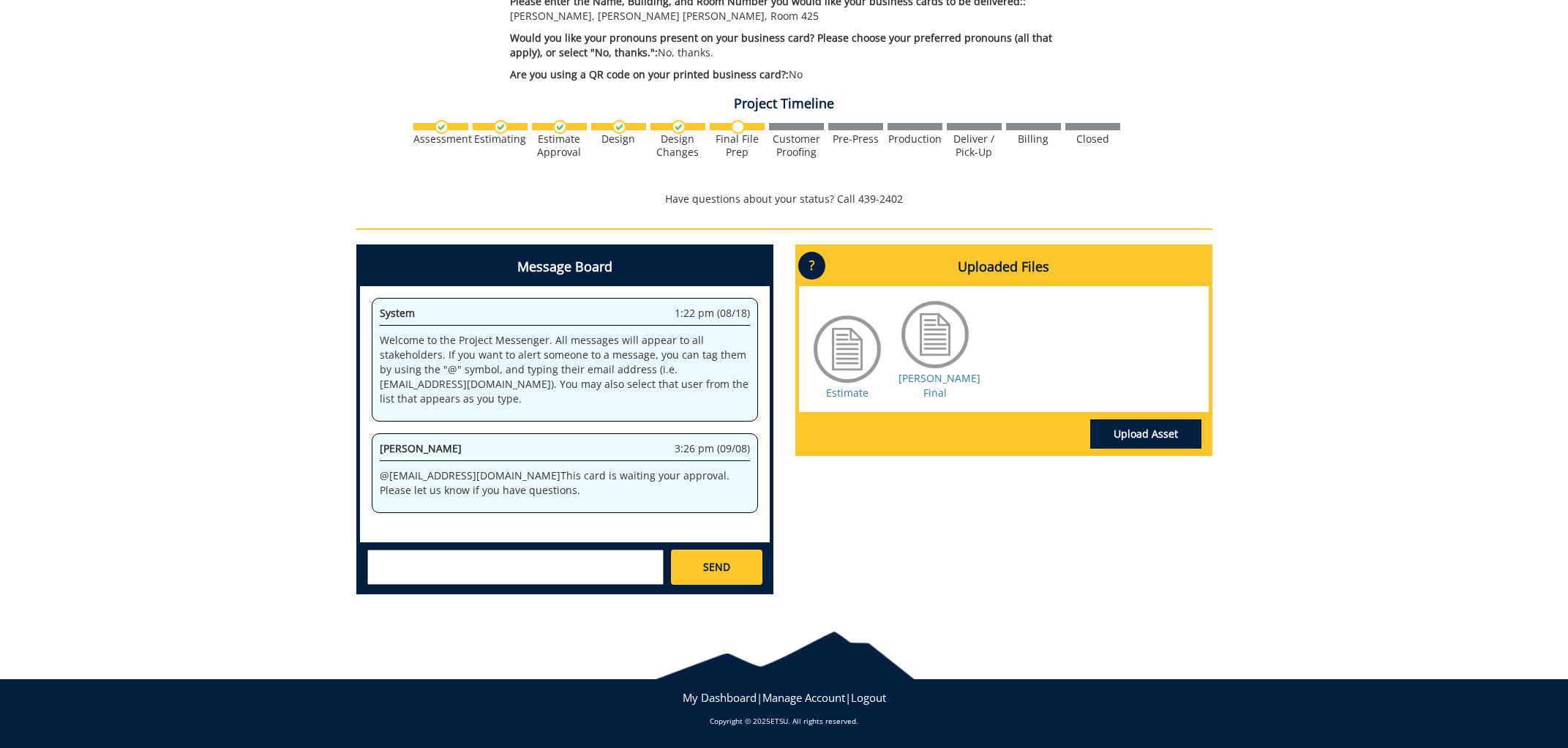
click at [519, 557] on textarea at bounding box center [516, 567] width 296 height 35
type textarea "I approve the project. Please continue"
click at [717, 563] on span "SEND" at bounding box center [716, 568] width 27 height 15
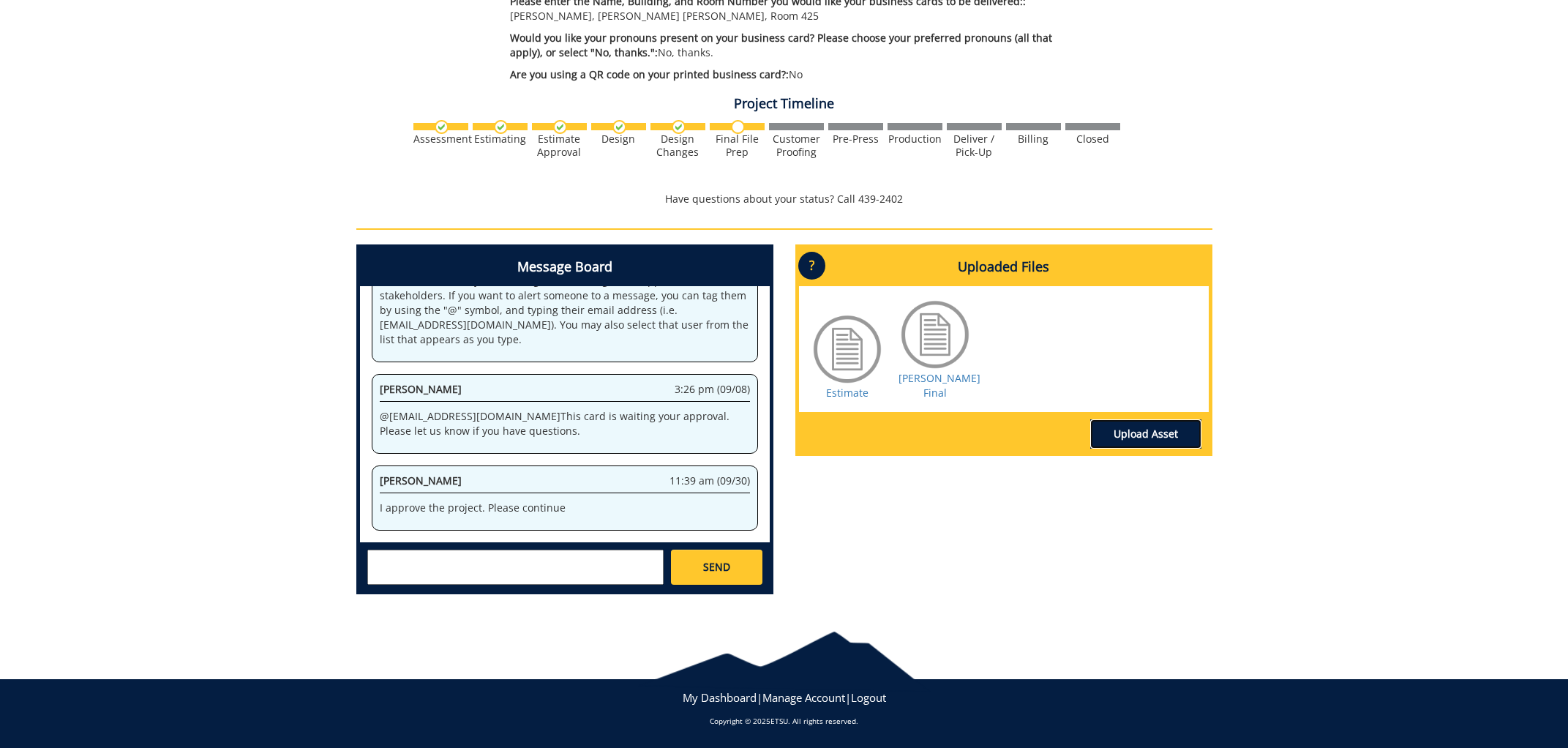
click at [1147, 419] on link "Upload Asset" at bounding box center [1145, 434] width 111 height 29
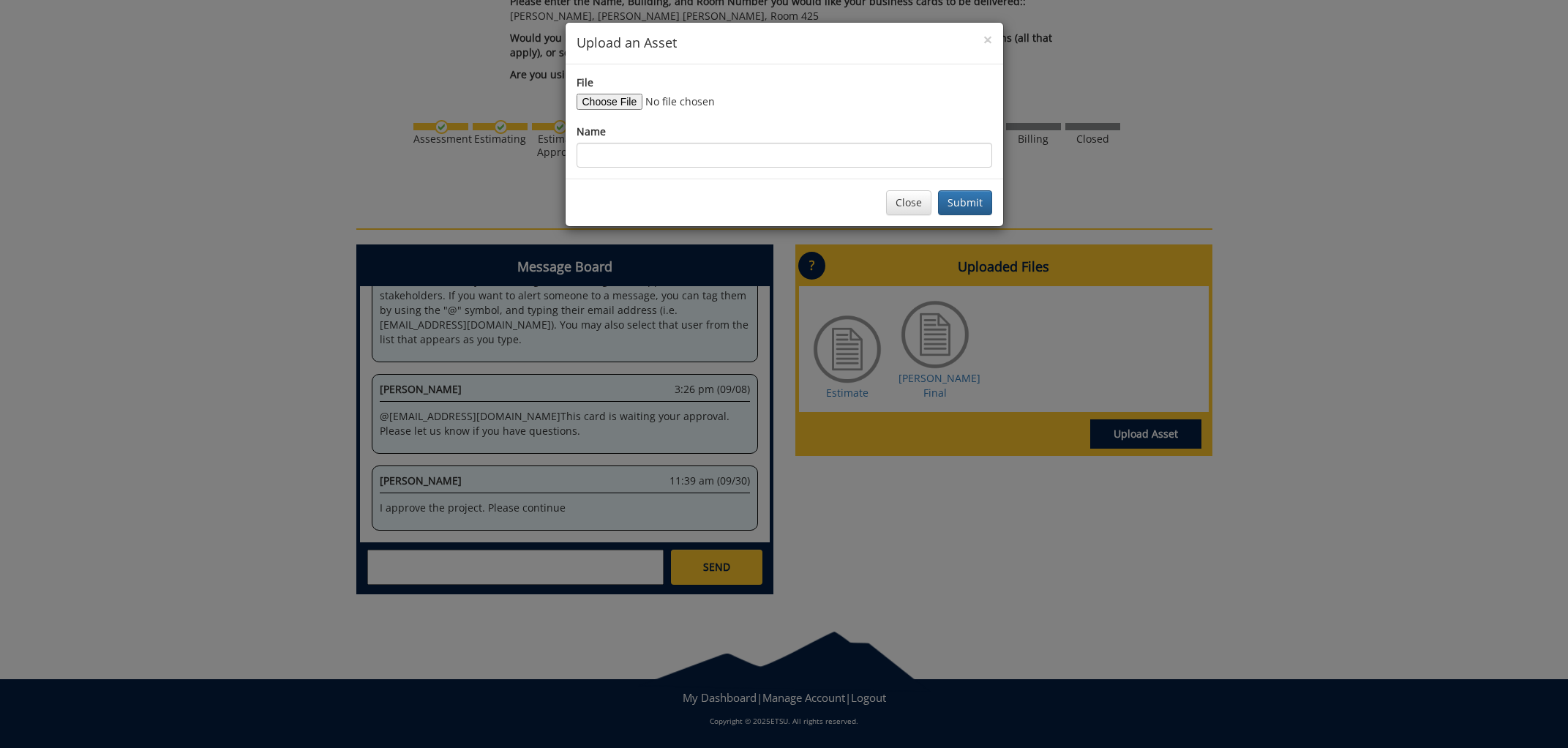
scroll to position [667, 0]
click at [907, 200] on button "Close" at bounding box center [908, 202] width 45 height 25
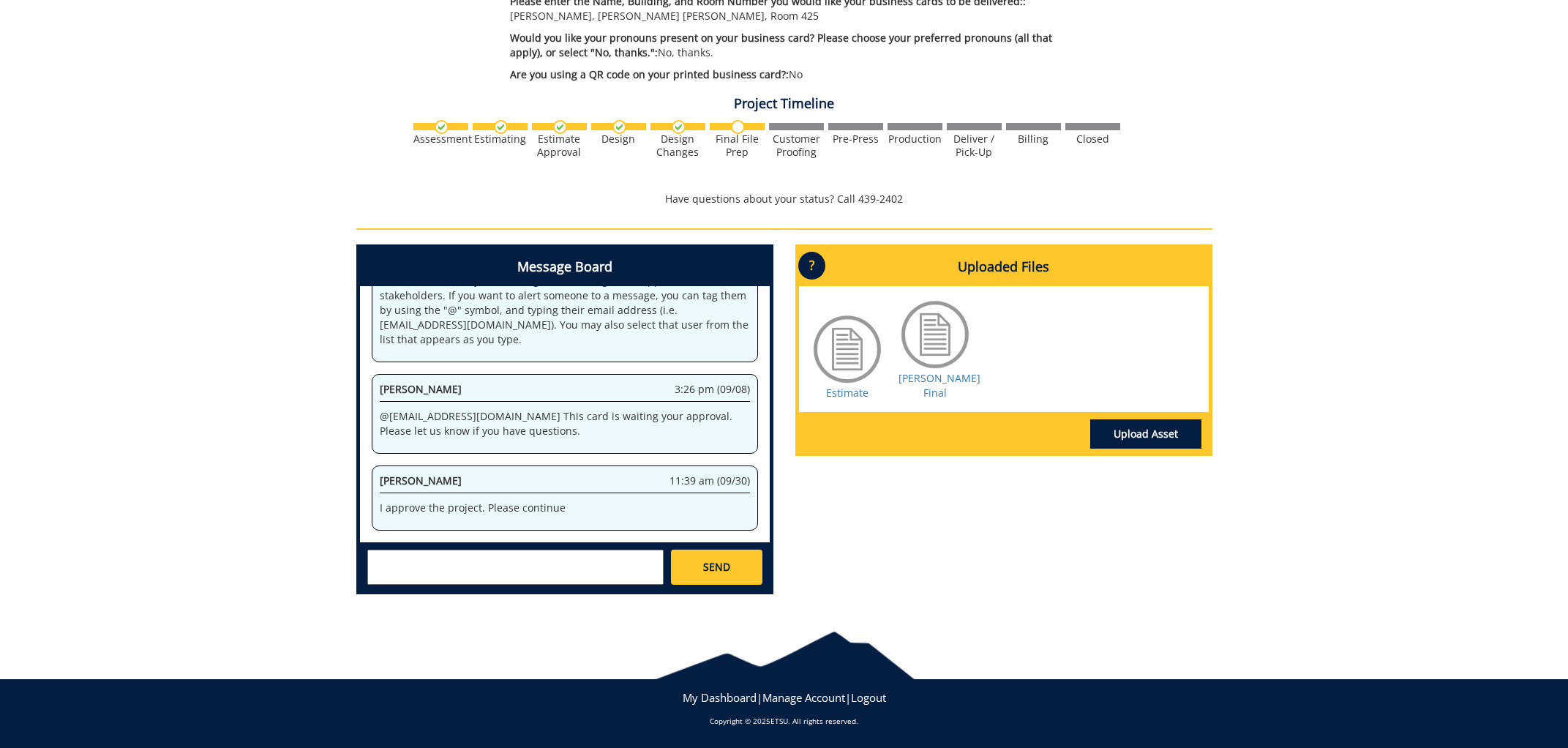
click at [852, 331] on div at bounding box center [847, 349] width 73 height 73
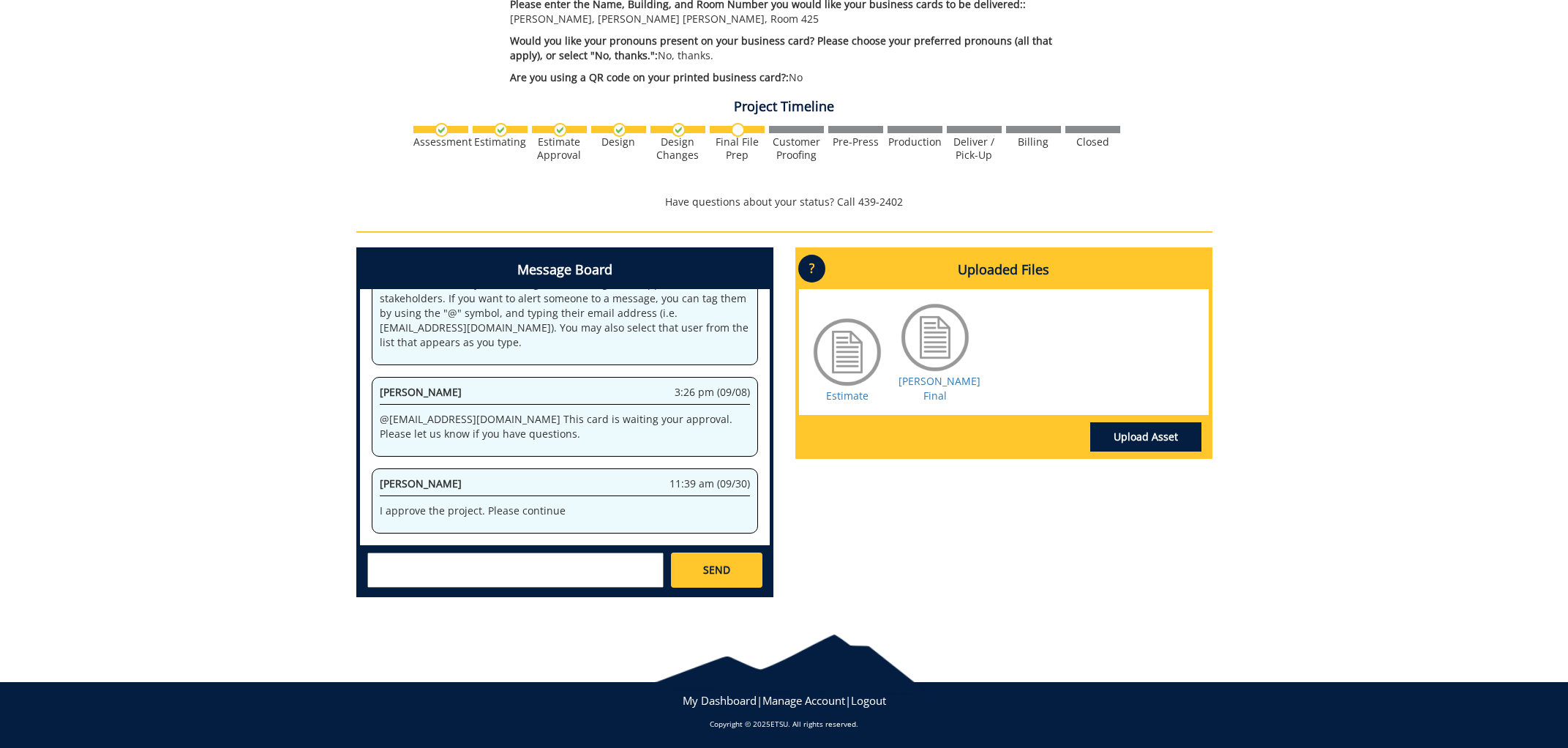
click at [912, 351] on div at bounding box center [934, 337] width 73 height 73
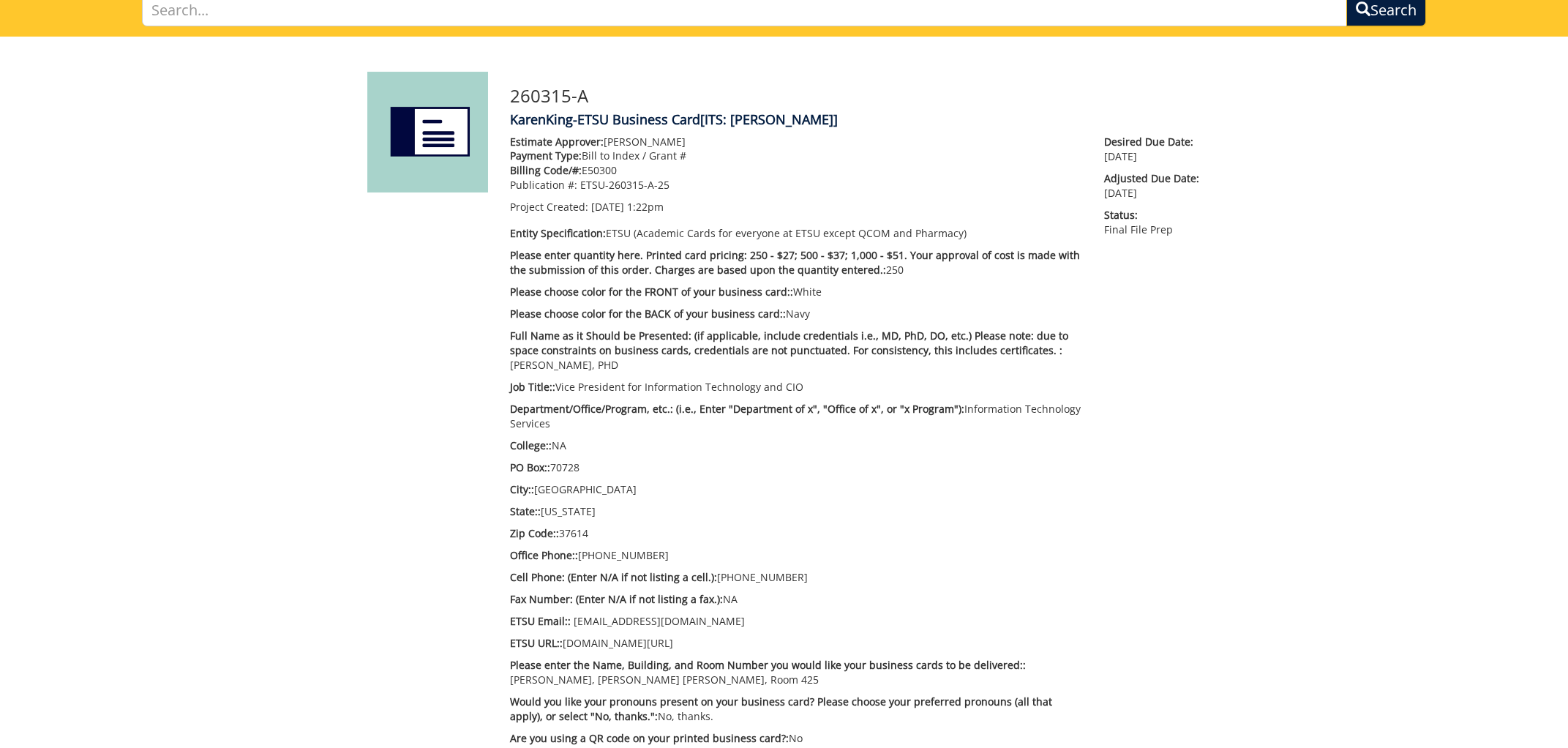
scroll to position [0, 0]
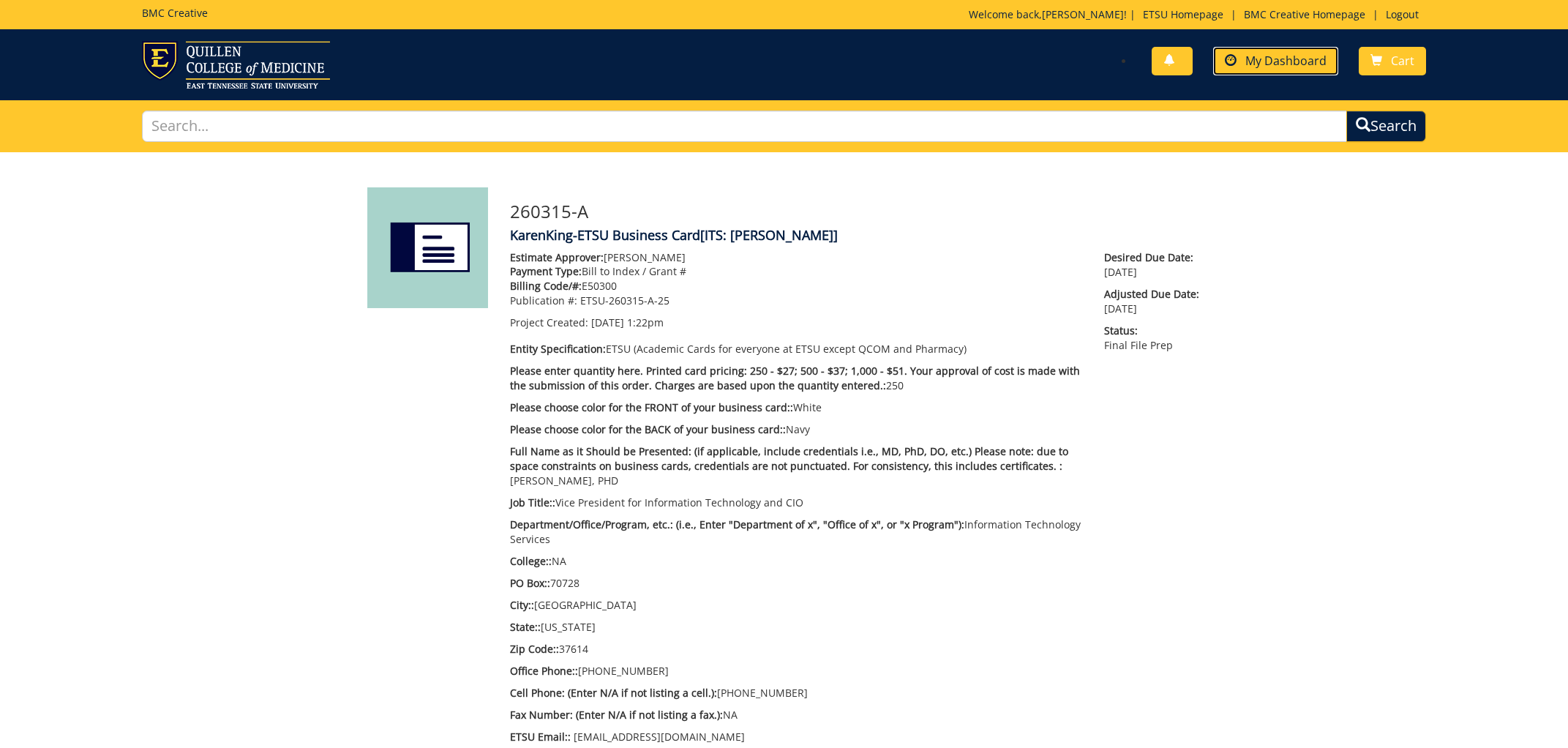
click at [1274, 61] on span "My Dashboard" at bounding box center [1286, 61] width 81 height 16
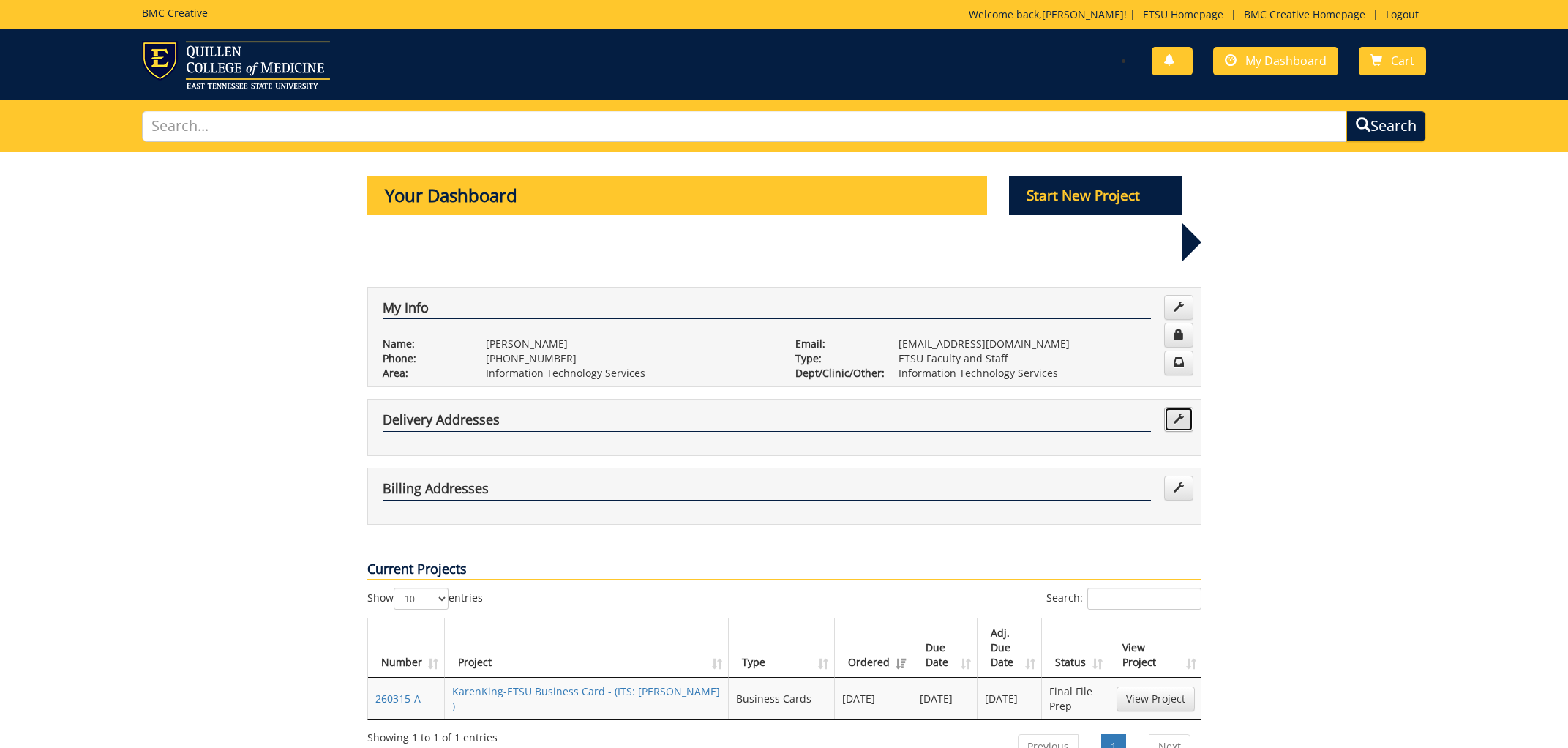
click at [1177, 414] on span at bounding box center [1178, 419] width 11 height 11
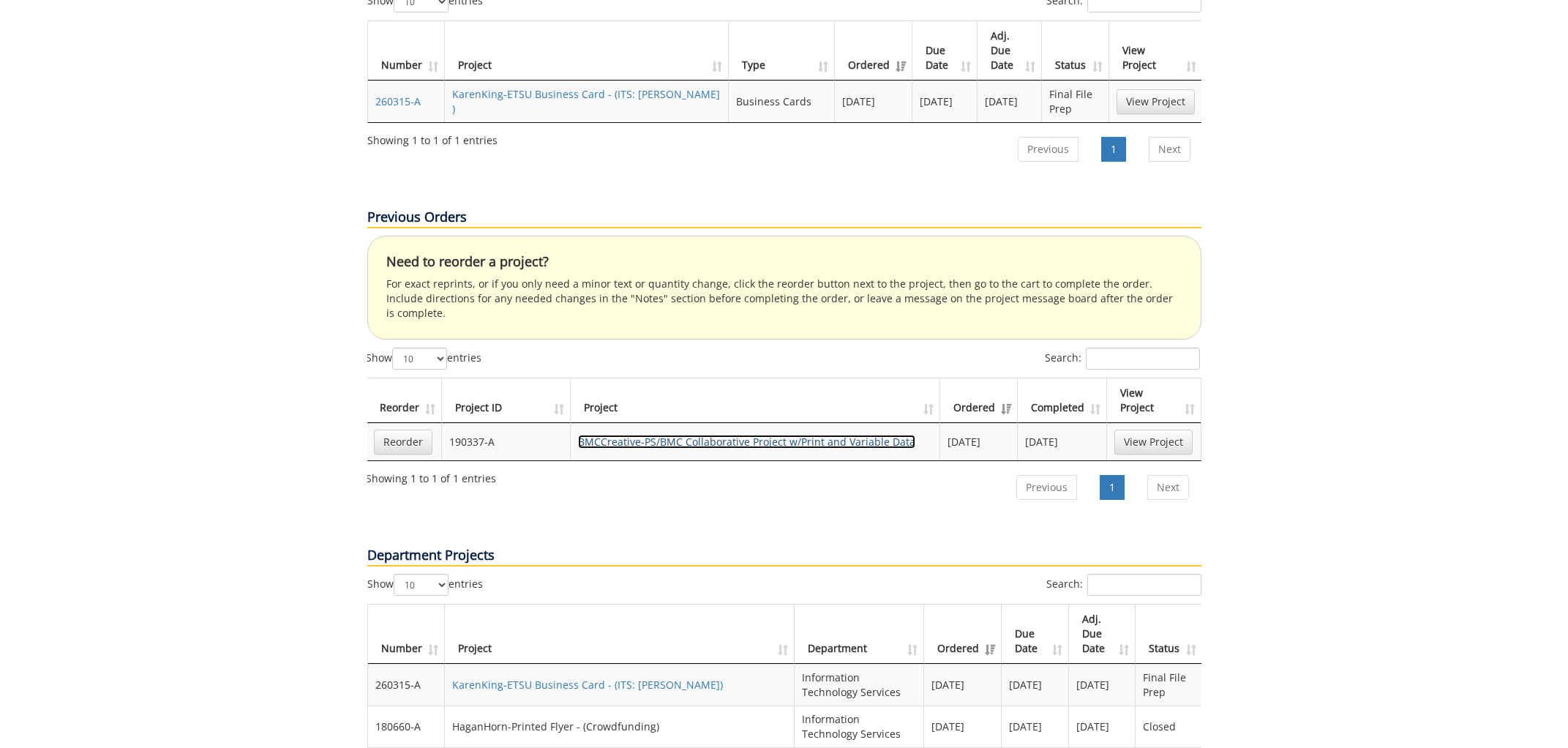
scroll to position [600, 0]
click at [754, 433] on link "BMCCreative-PS/BMC Collaborative Project w/Print and Variable Data" at bounding box center [747, 439] width 337 height 14
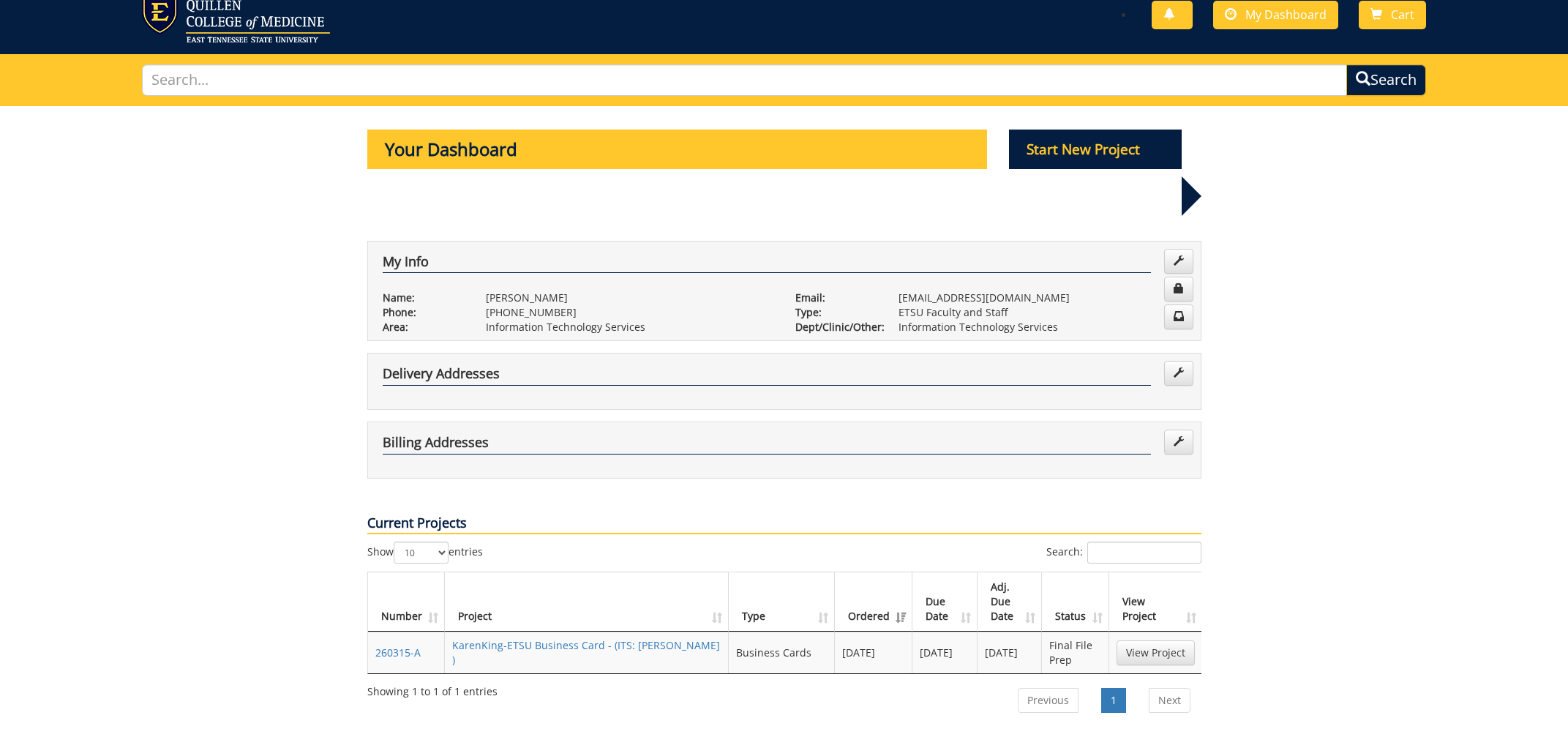
scroll to position [0, 0]
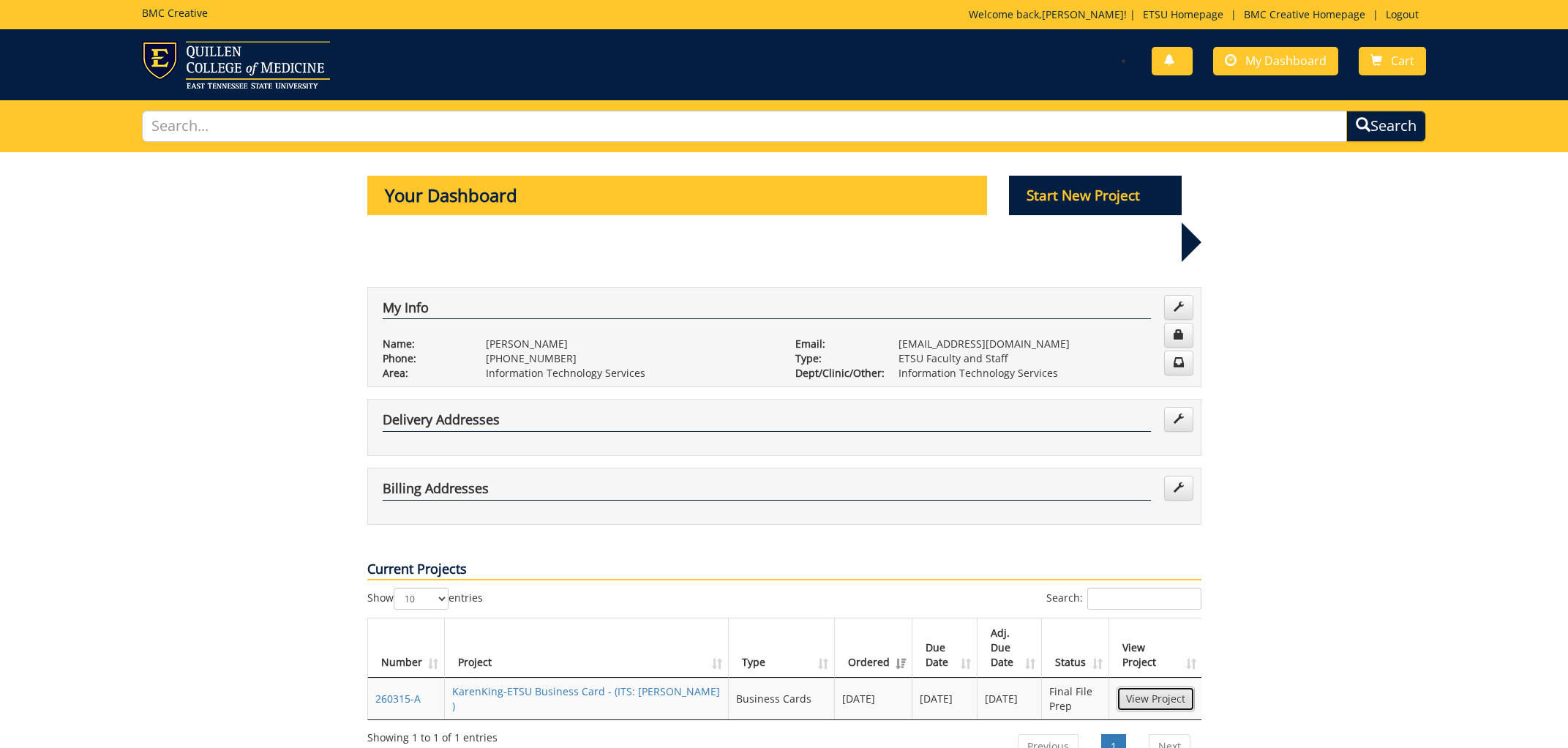
click at [1149, 687] on link "View Project" at bounding box center [1156, 699] width 79 height 25
